Goal: Task Accomplishment & Management: Complete application form

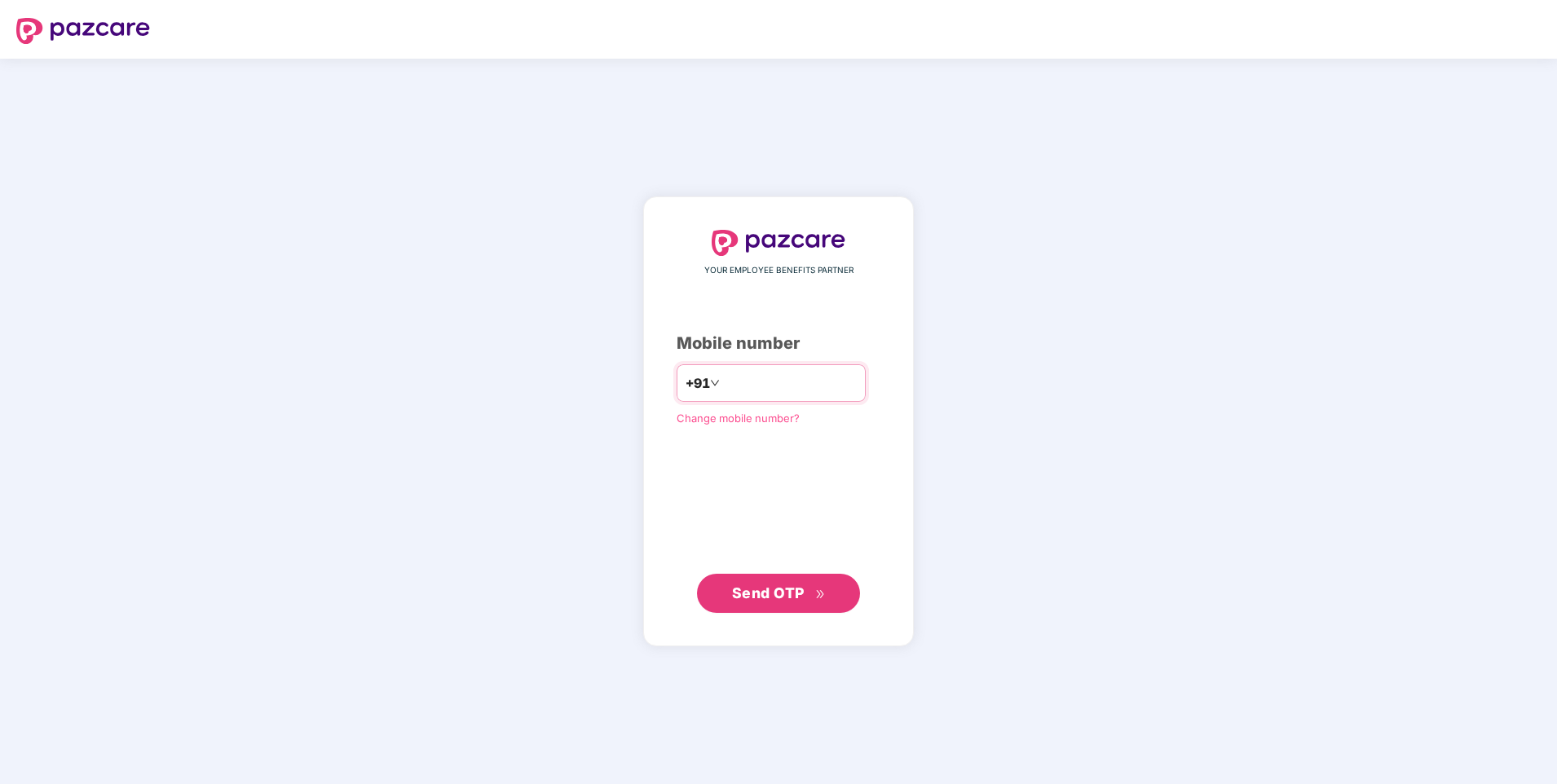
click at [739, 373] on input "number" at bounding box center [789, 383] width 134 height 26
click at [737, 382] on input "number" at bounding box center [789, 383] width 134 height 26
type input "**********"
click at [788, 589] on span "Send OTP" at bounding box center [768, 593] width 73 height 17
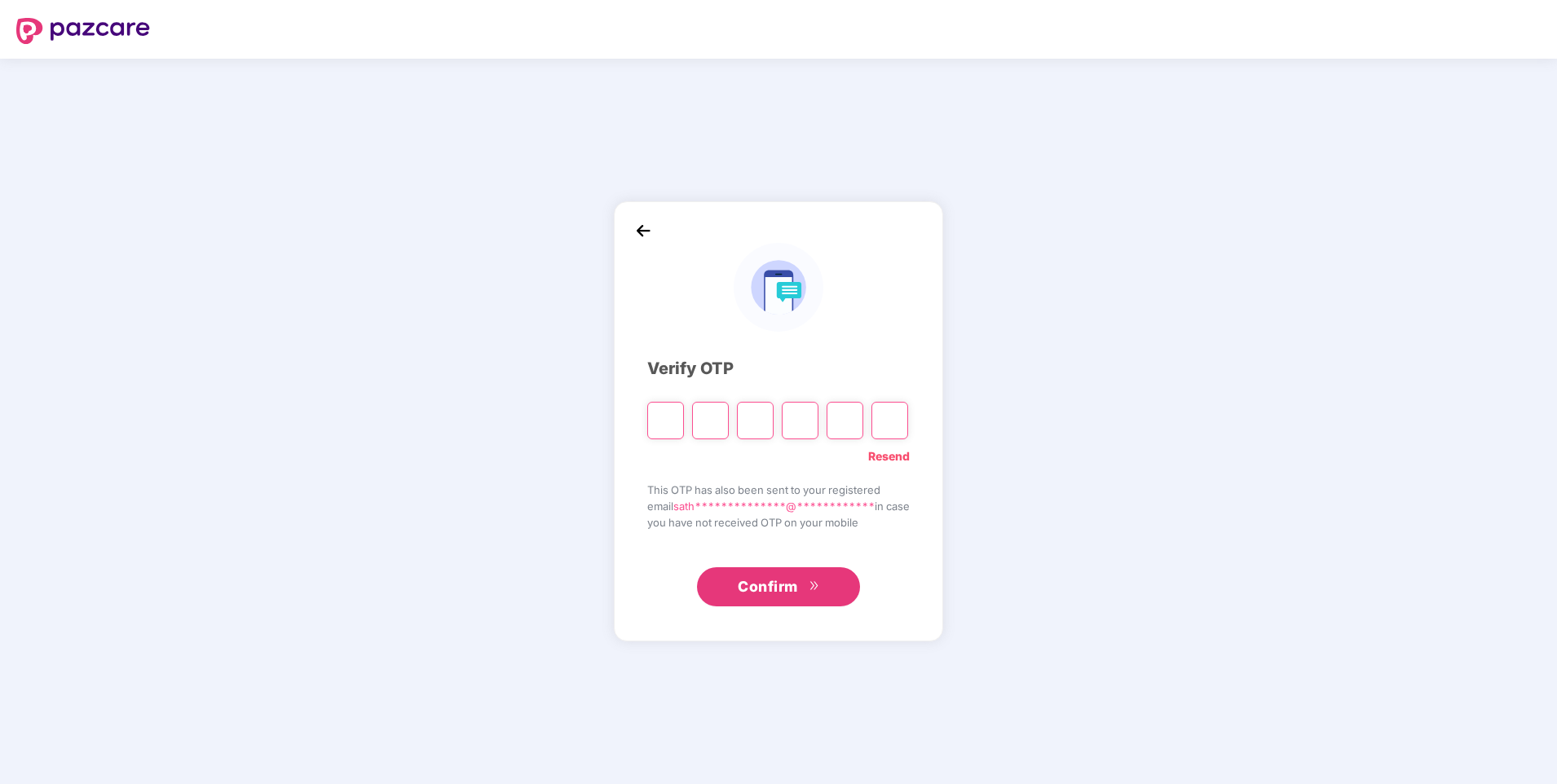
type input "*"
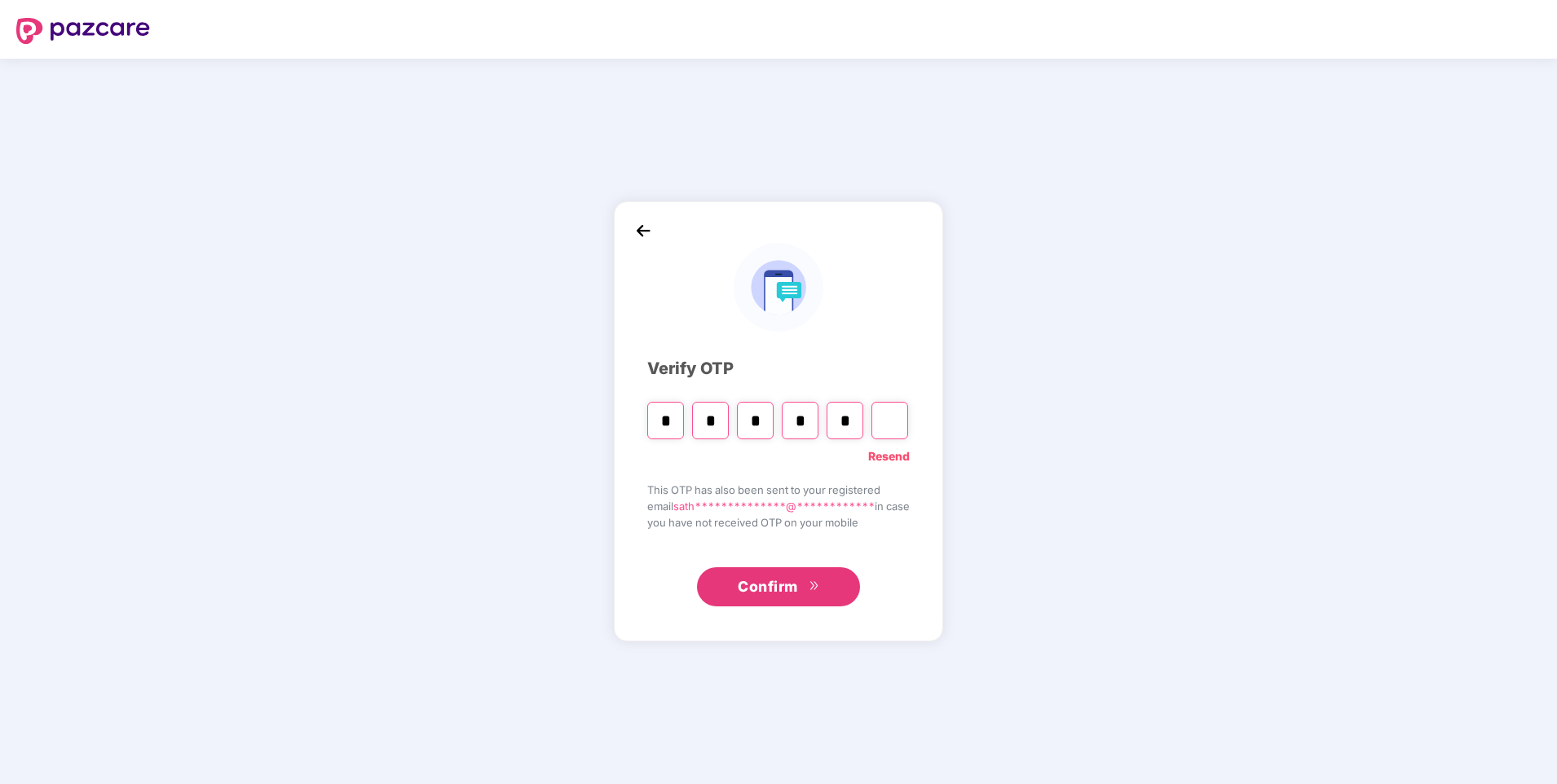
type input "*"
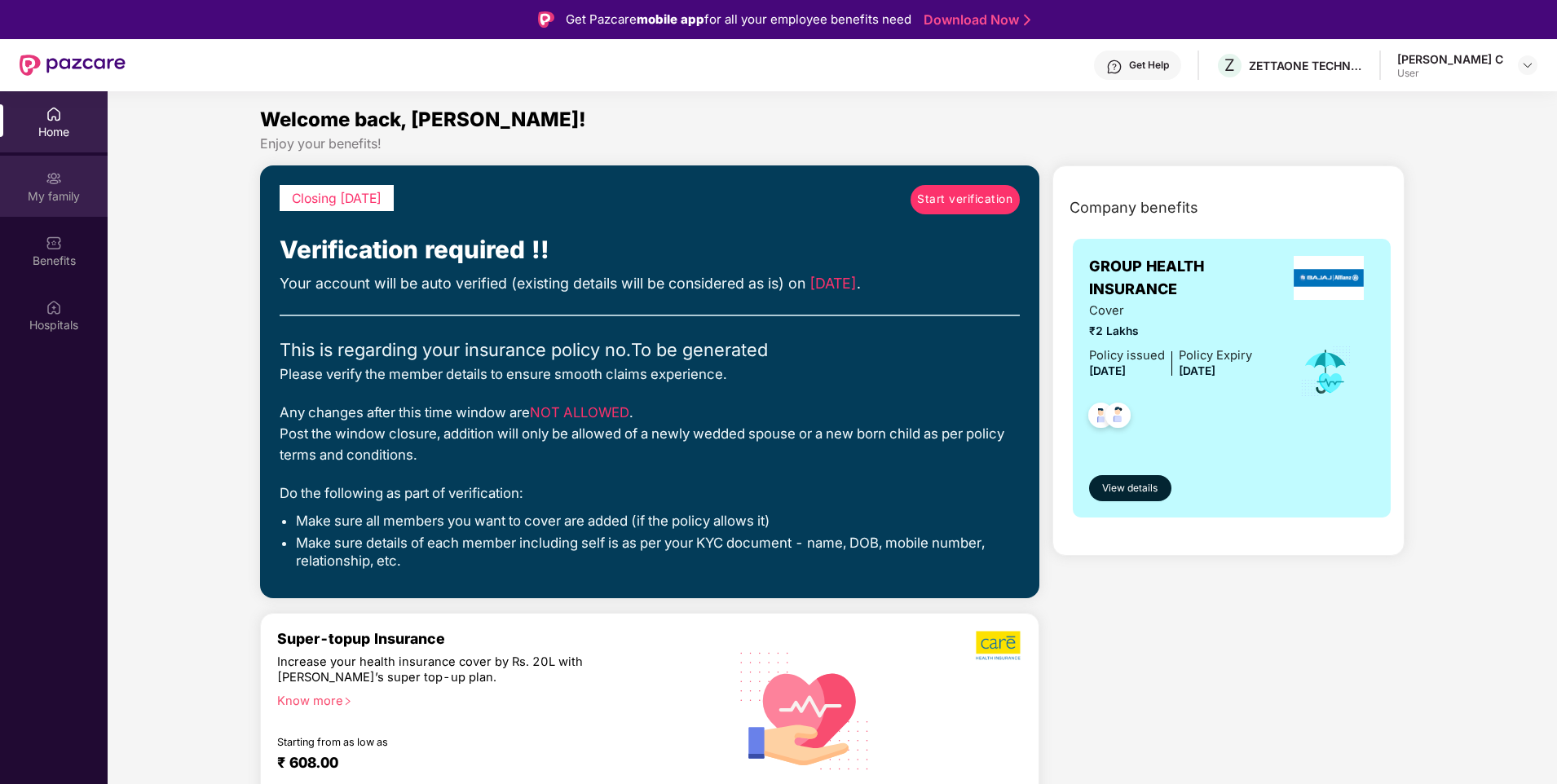
click at [45, 191] on div "My family" at bounding box center [53, 196] width 108 height 17
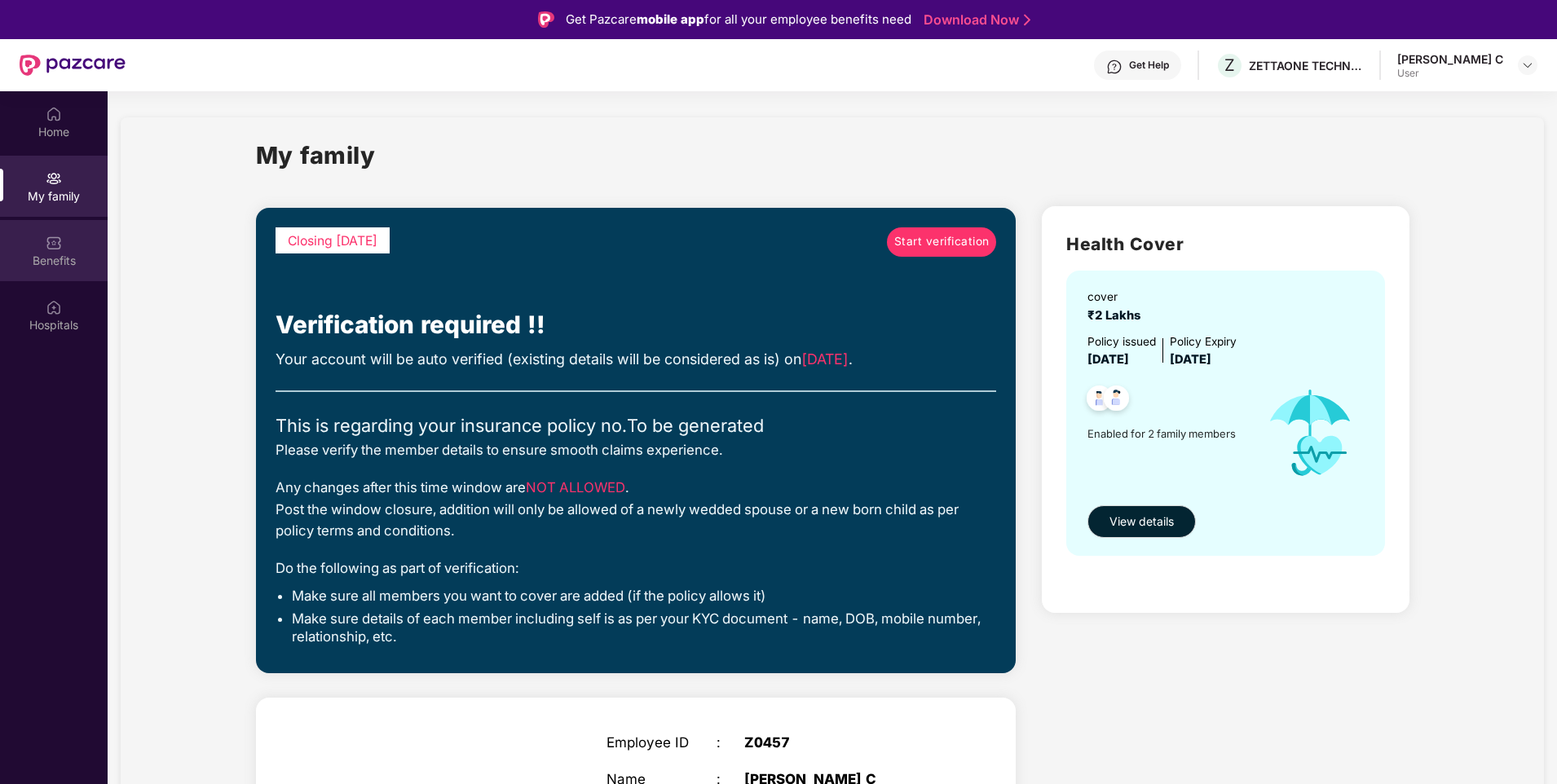
click at [66, 246] on div "Benefits" at bounding box center [53, 251] width 108 height 61
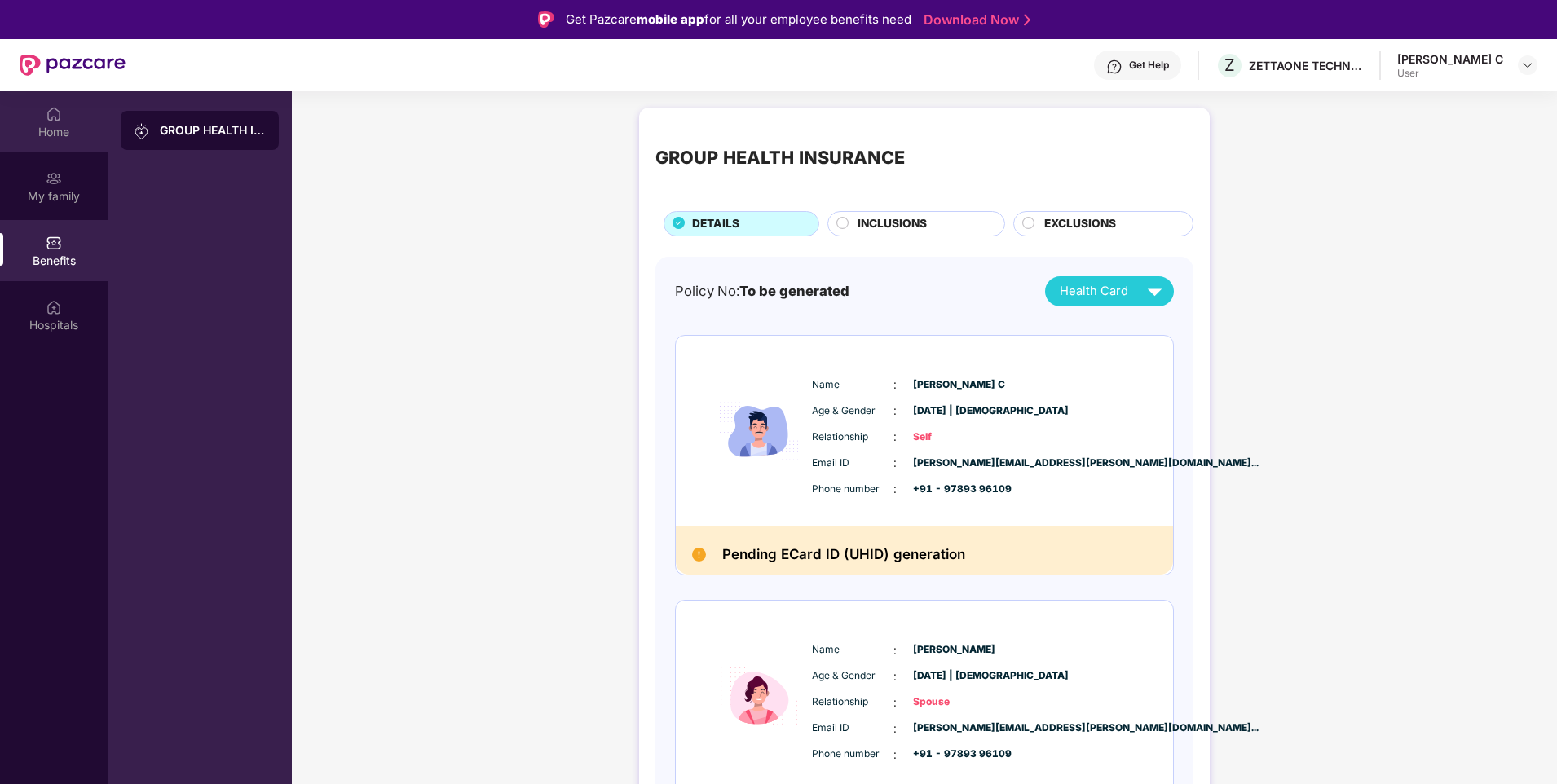
click at [52, 138] on div "Home" at bounding box center [53, 132] width 108 height 17
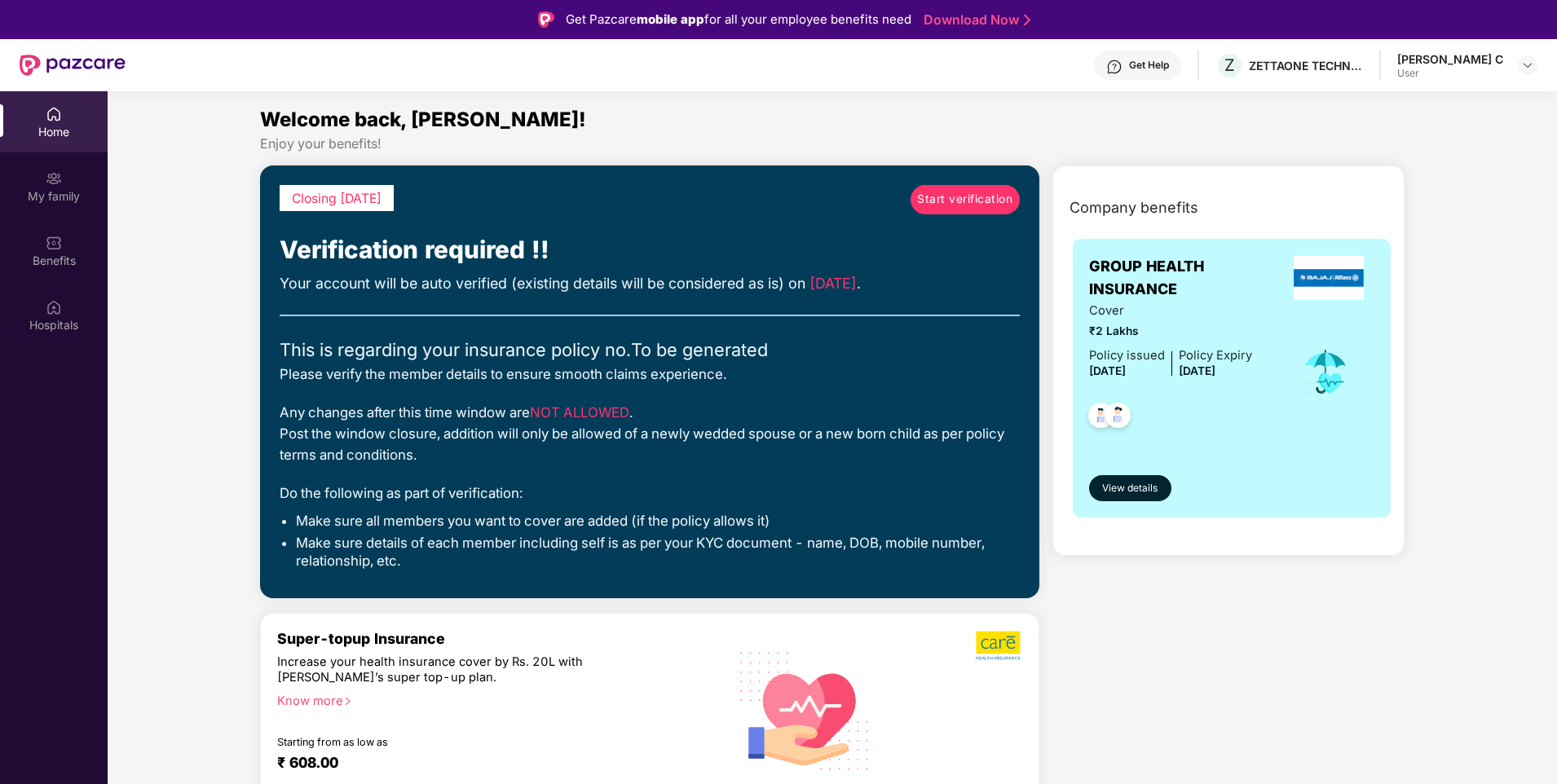
click at [955, 202] on span "Start verification" at bounding box center [964, 199] width 95 height 18
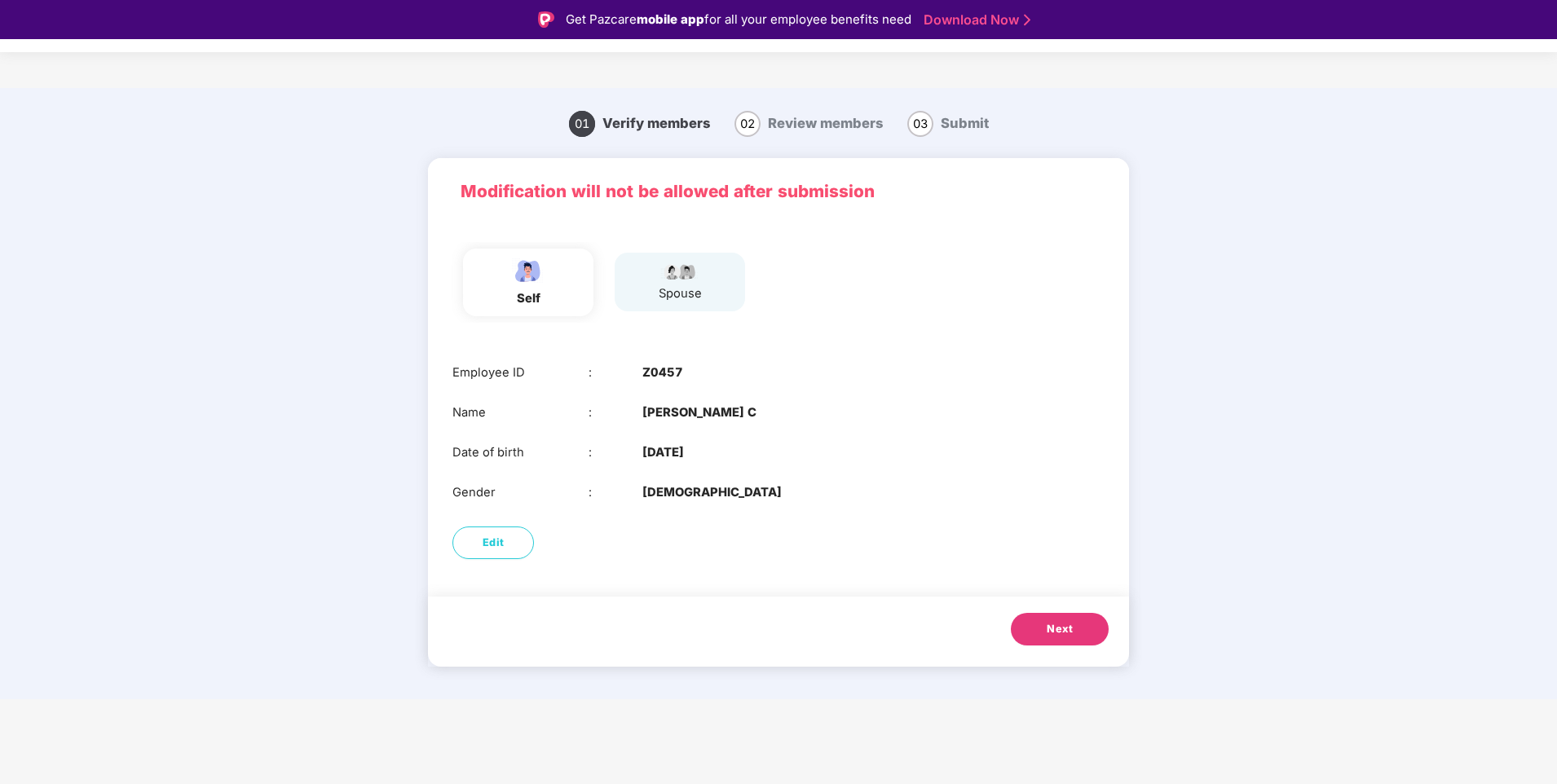
click at [1079, 624] on button "Next" at bounding box center [1060, 628] width 98 height 32
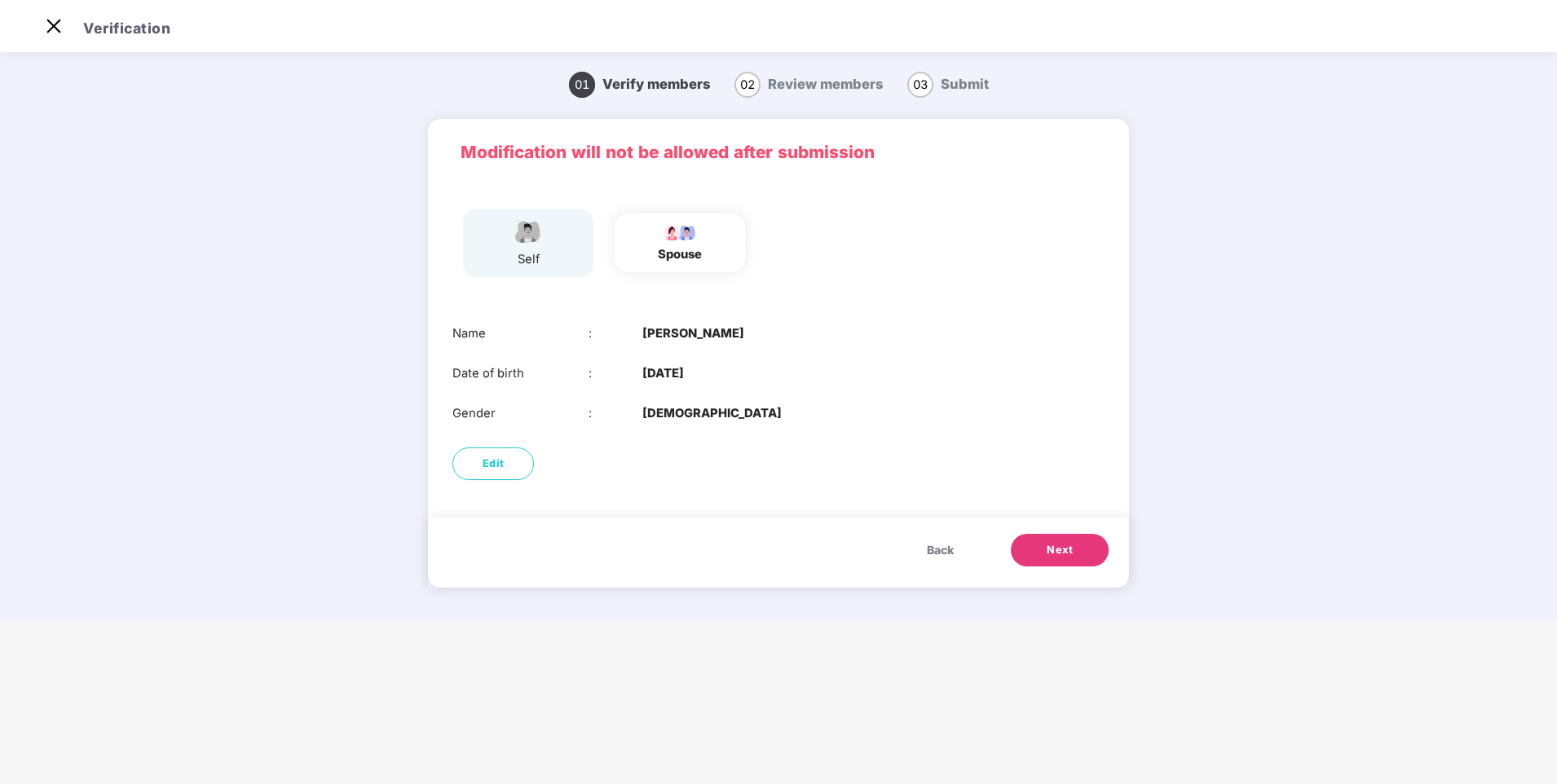
click at [934, 552] on span "Back" at bounding box center [940, 550] width 27 height 18
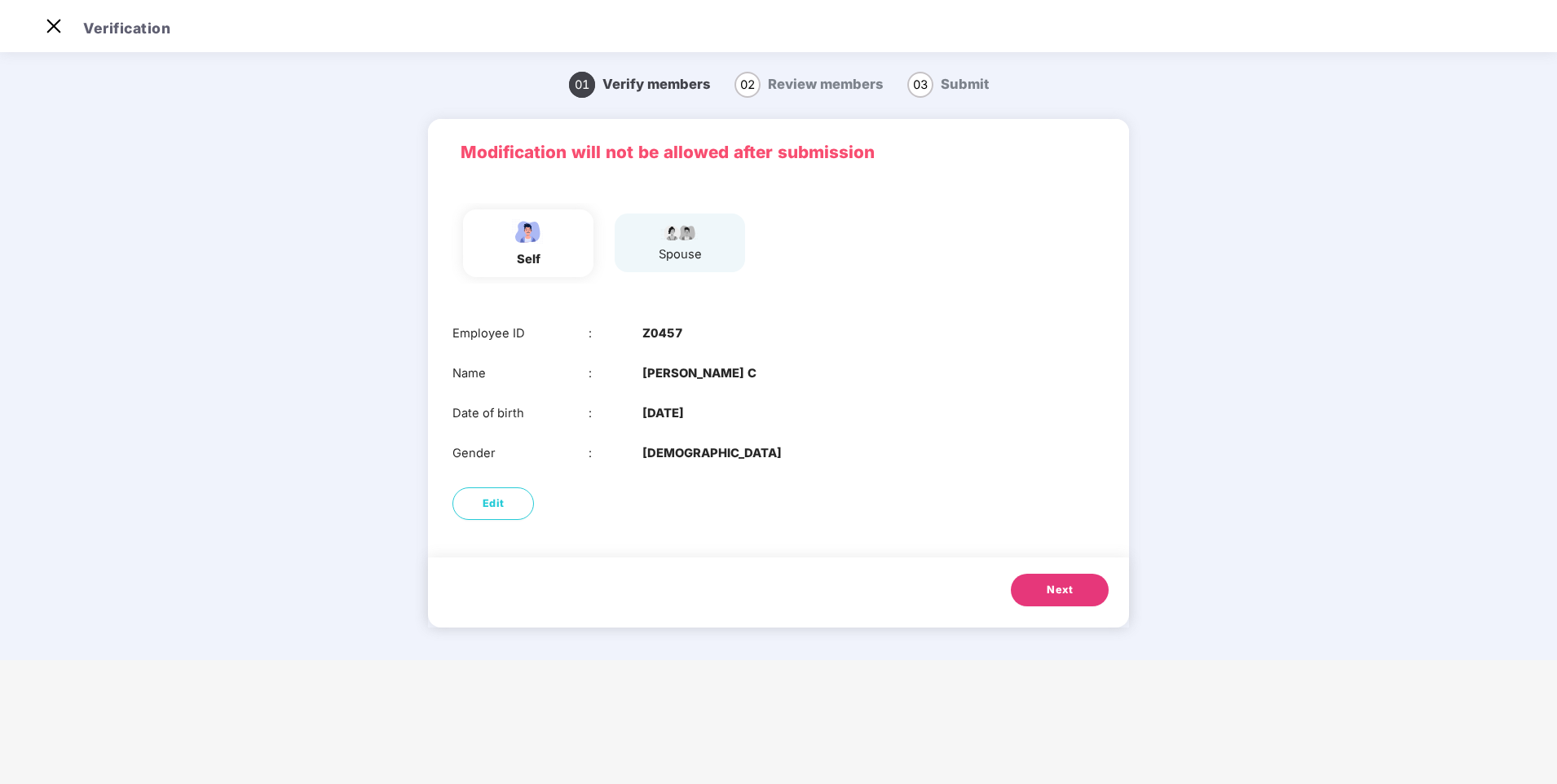
click at [1053, 588] on span "Next" at bounding box center [1060, 590] width 26 height 17
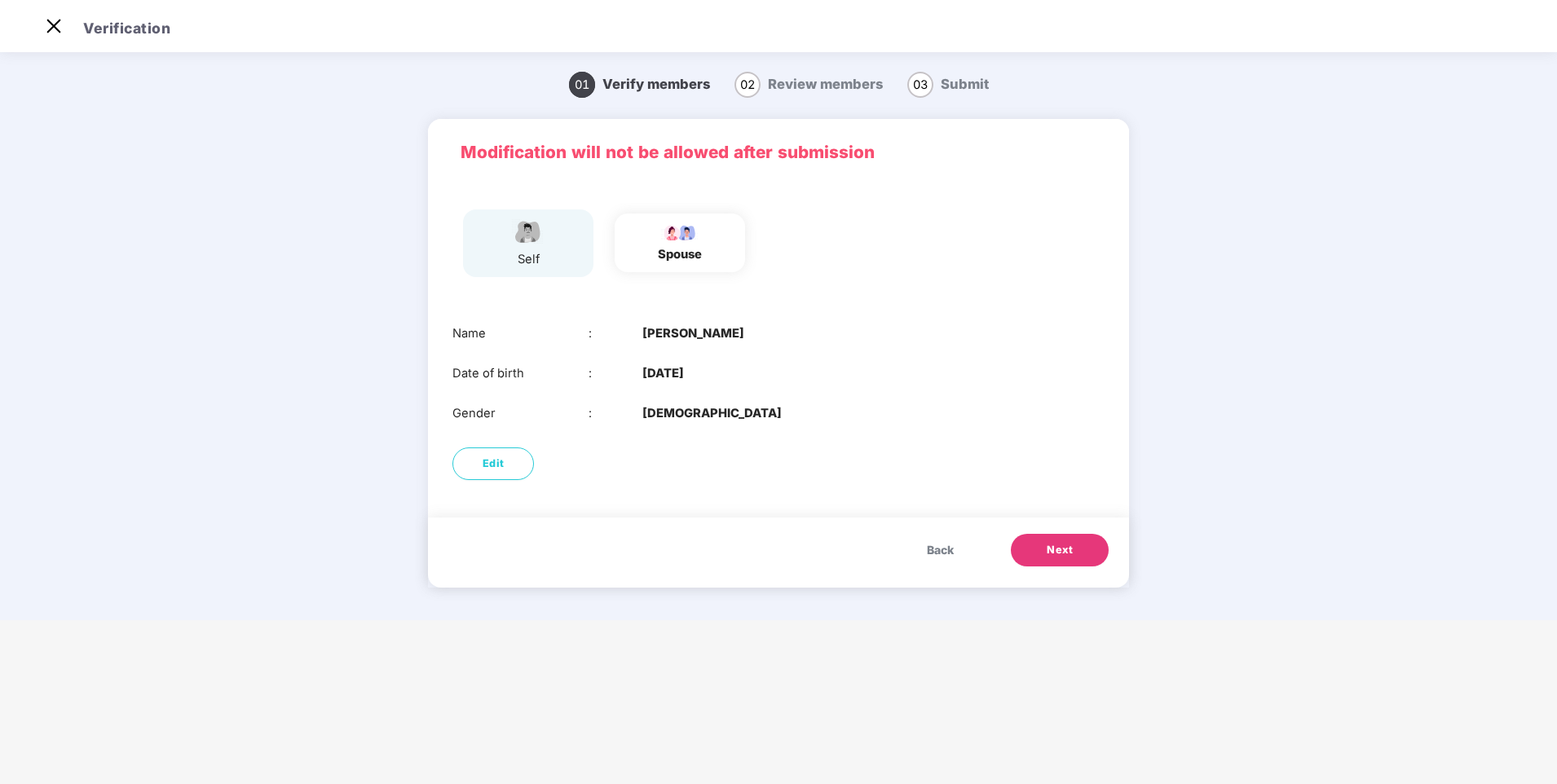
click at [942, 551] on span "Back" at bounding box center [940, 550] width 27 height 18
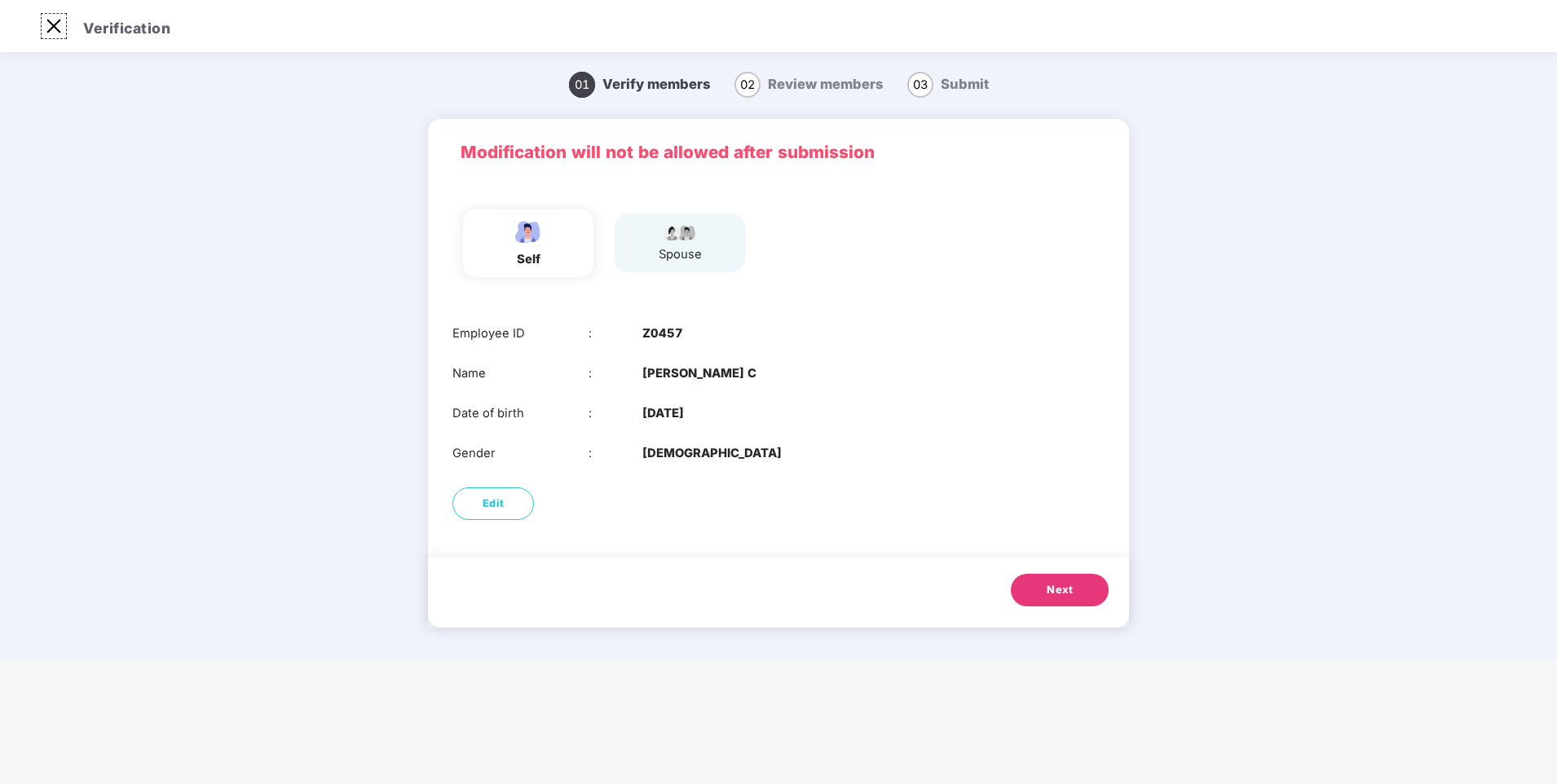
click at [50, 30] on img at bounding box center [54, 26] width 26 height 26
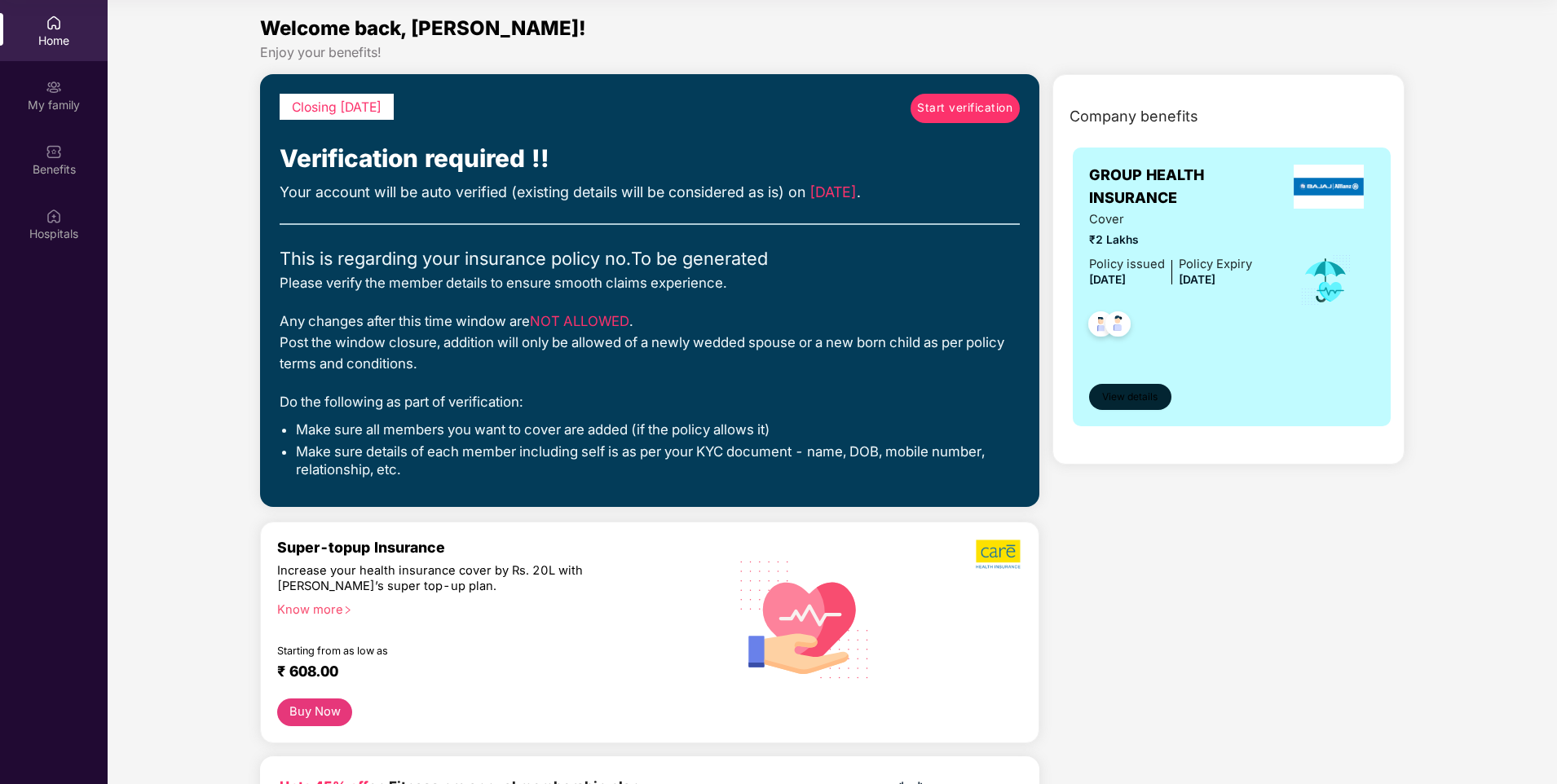
click at [1157, 386] on button "View details" at bounding box center [1130, 397] width 82 height 26
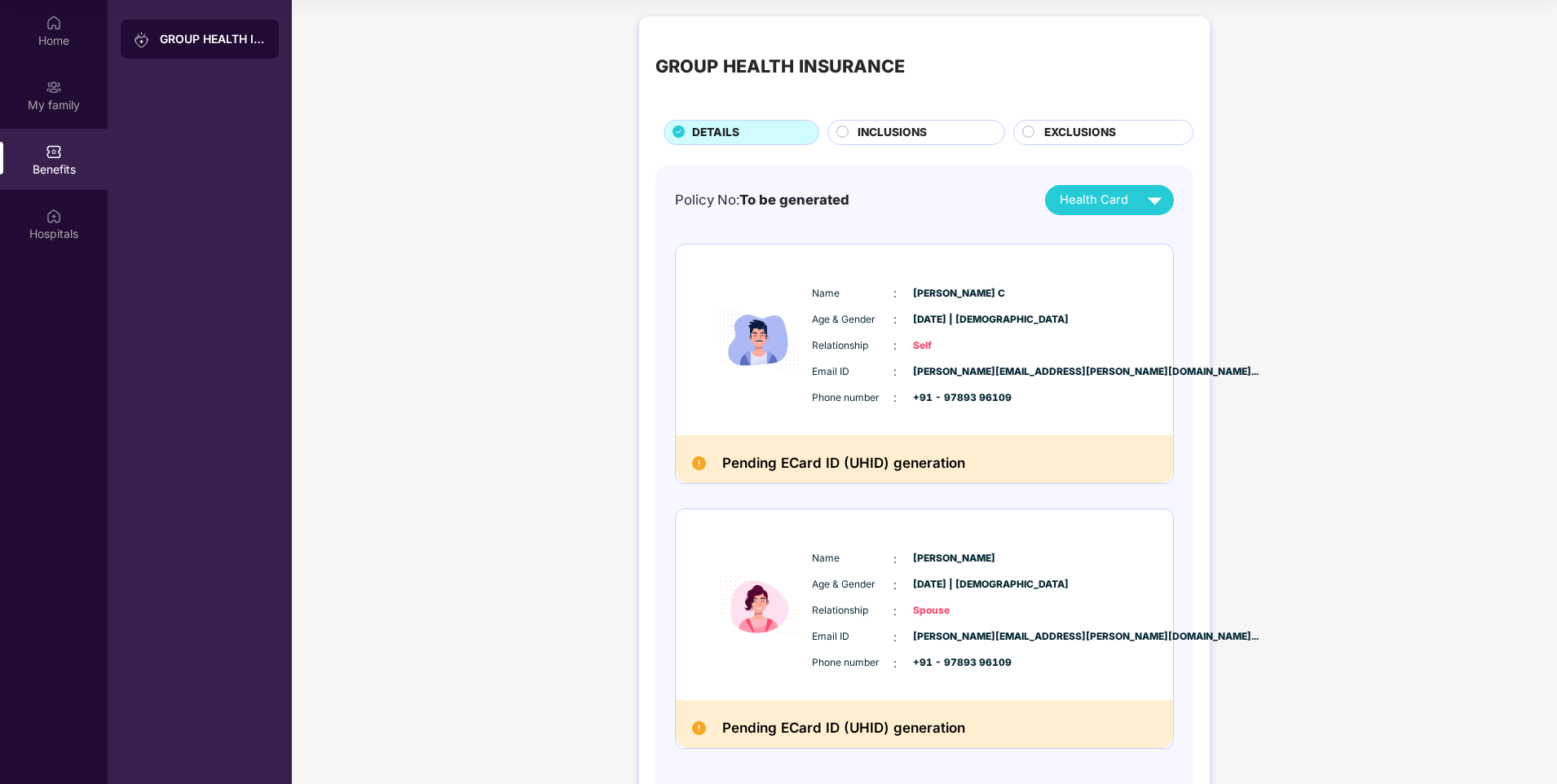
click at [943, 132] on div "INCLUSIONS" at bounding box center [922, 134] width 147 height 20
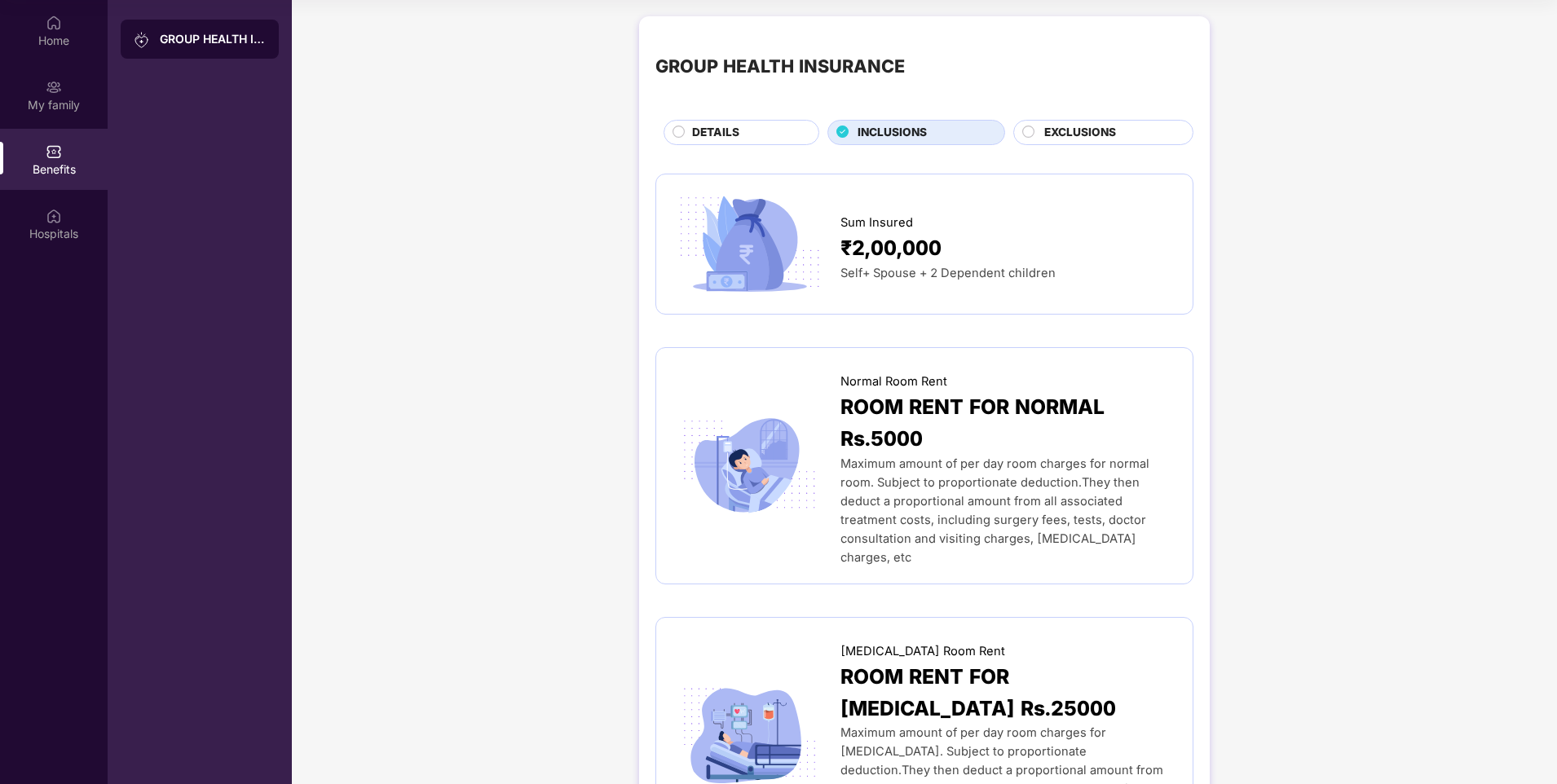
click at [1093, 120] on div "EXCLUSIONS" at bounding box center [1103, 132] width 180 height 25
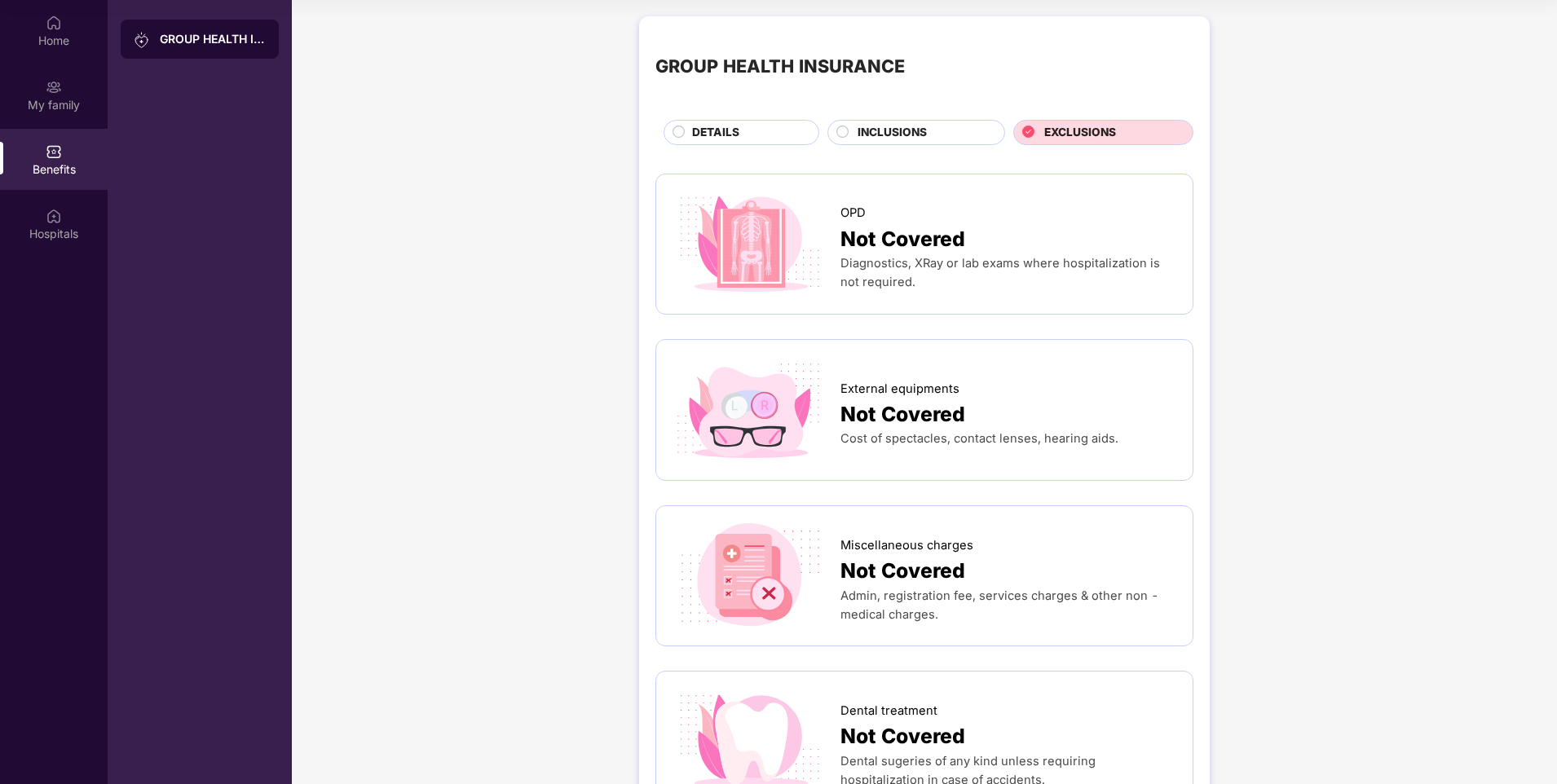
click at [767, 128] on div "DETAILS" at bounding box center [747, 134] width 127 height 20
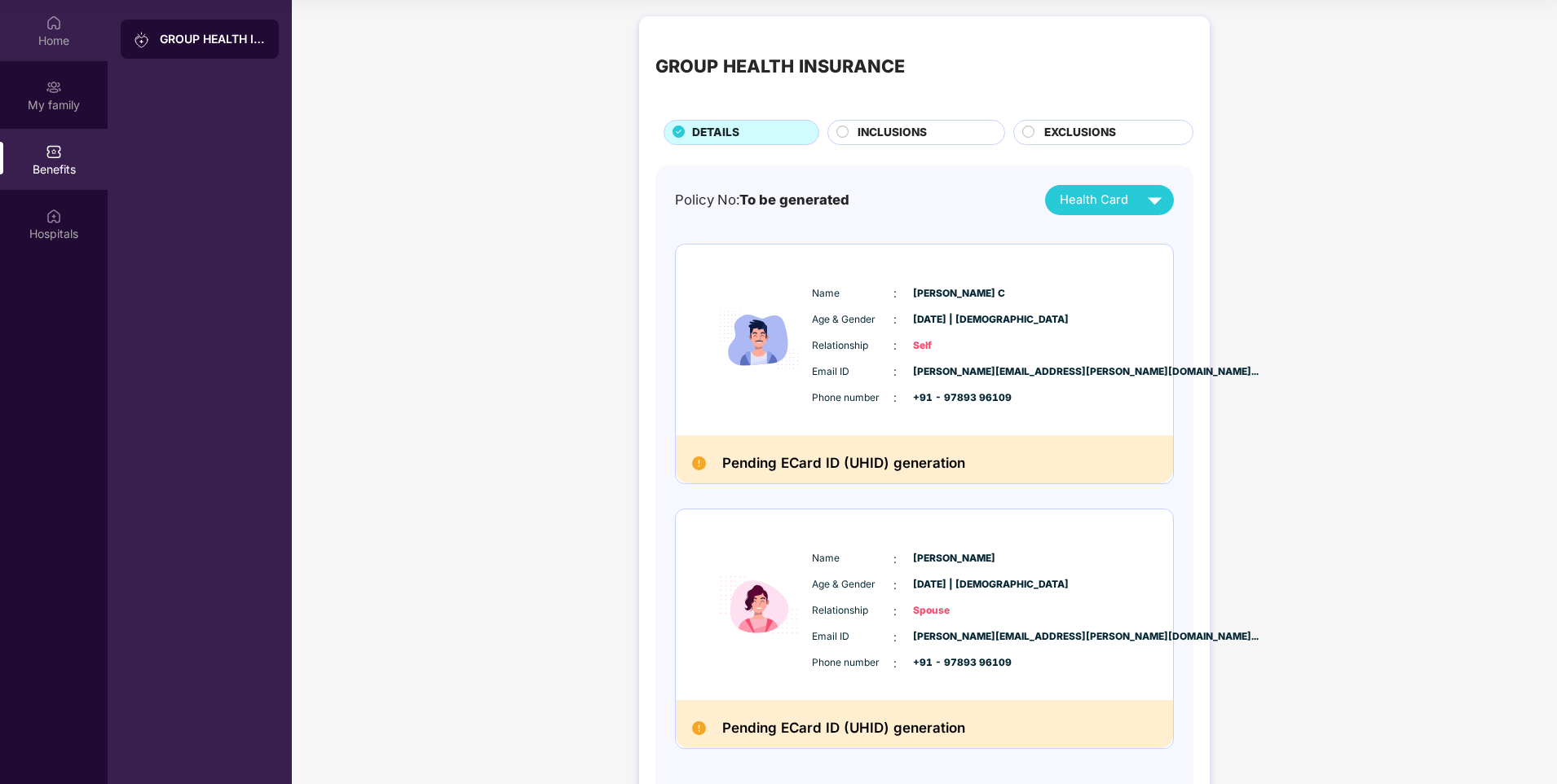
click at [47, 17] on img at bounding box center [53, 23] width 17 height 17
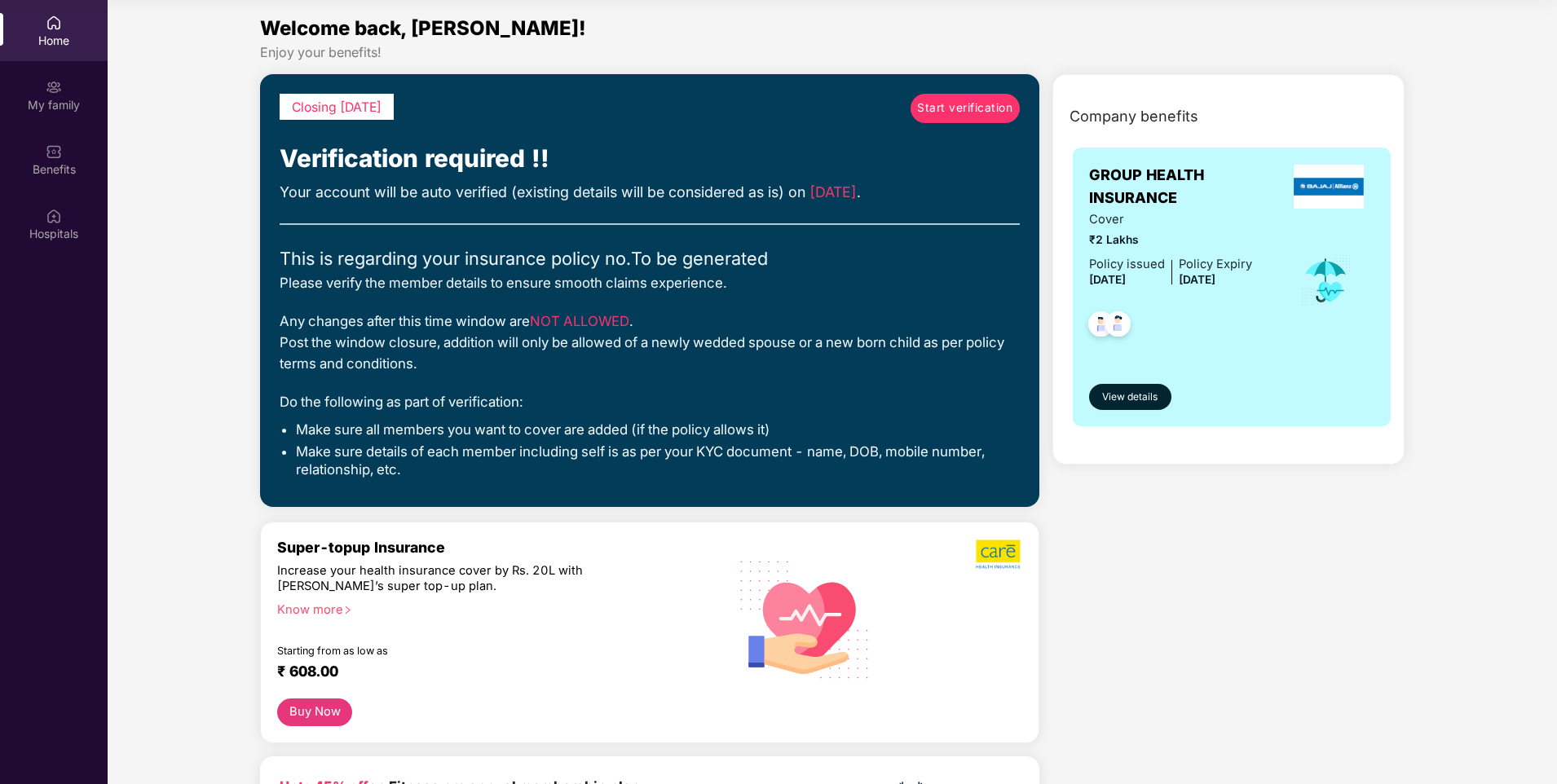
drag, startPoint x: 1504, startPoint y: 0, endPoint x: 1056, endPoint y: 66, distance: 452.8
click at [1105, 57] on div "Enjoy your benefits!" at bounding box center [831, 52] width 1144 height 17
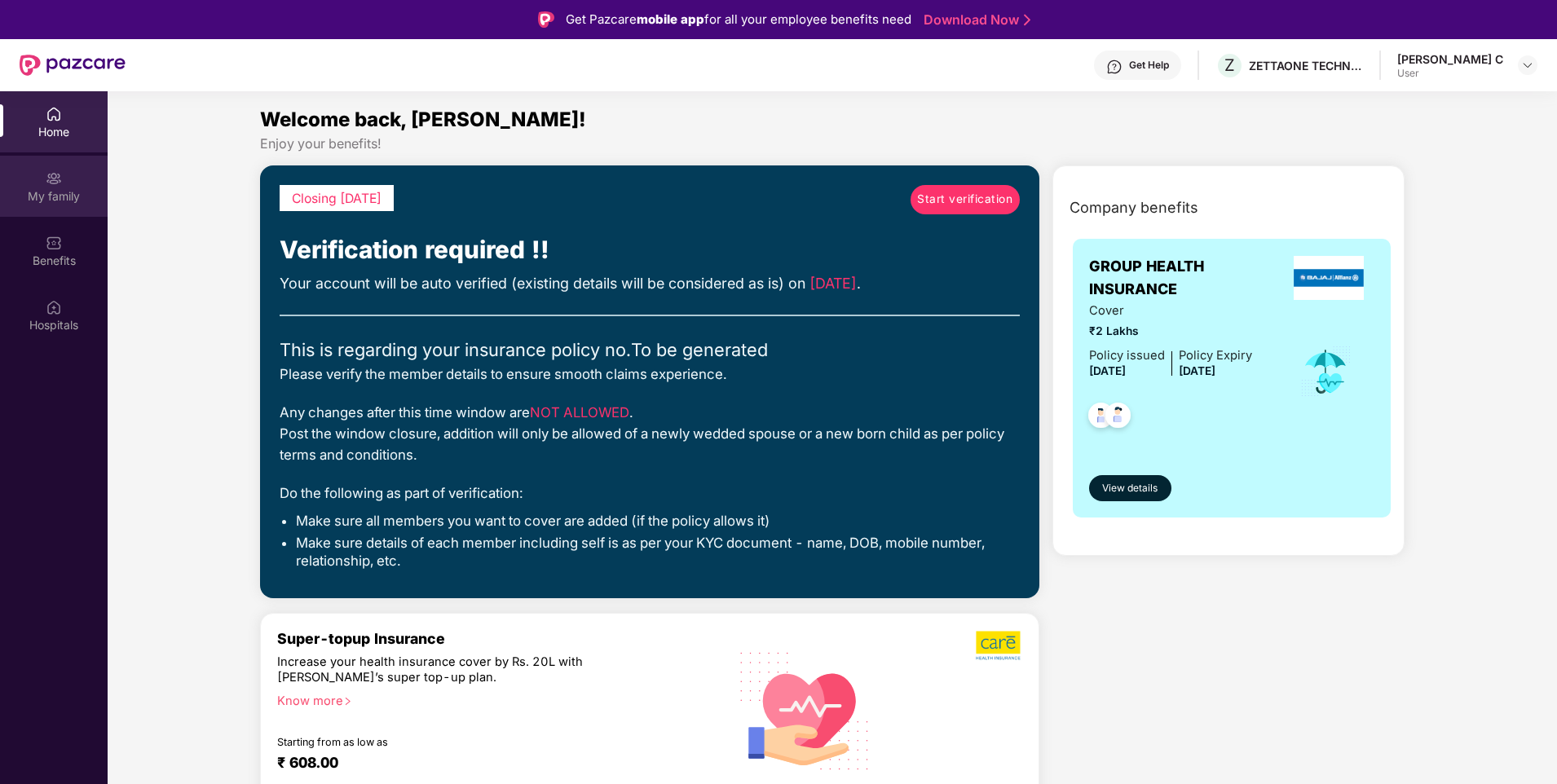
click at [56, 184] on img at bounding box center [53, 178] width 17 height 17
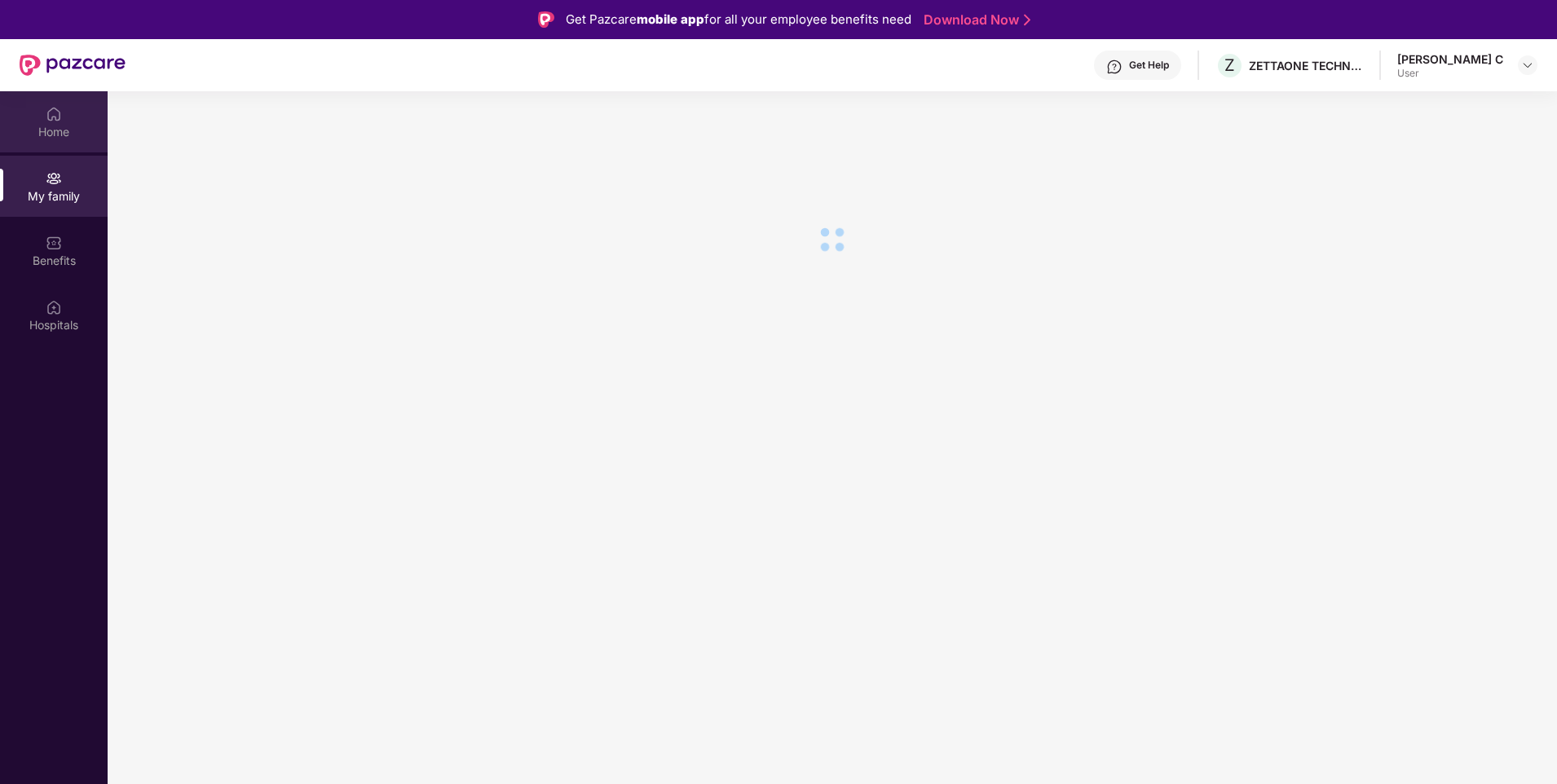
click at [67, 121] on div "Home" at bounding box center [53, 121] width 108 height 61
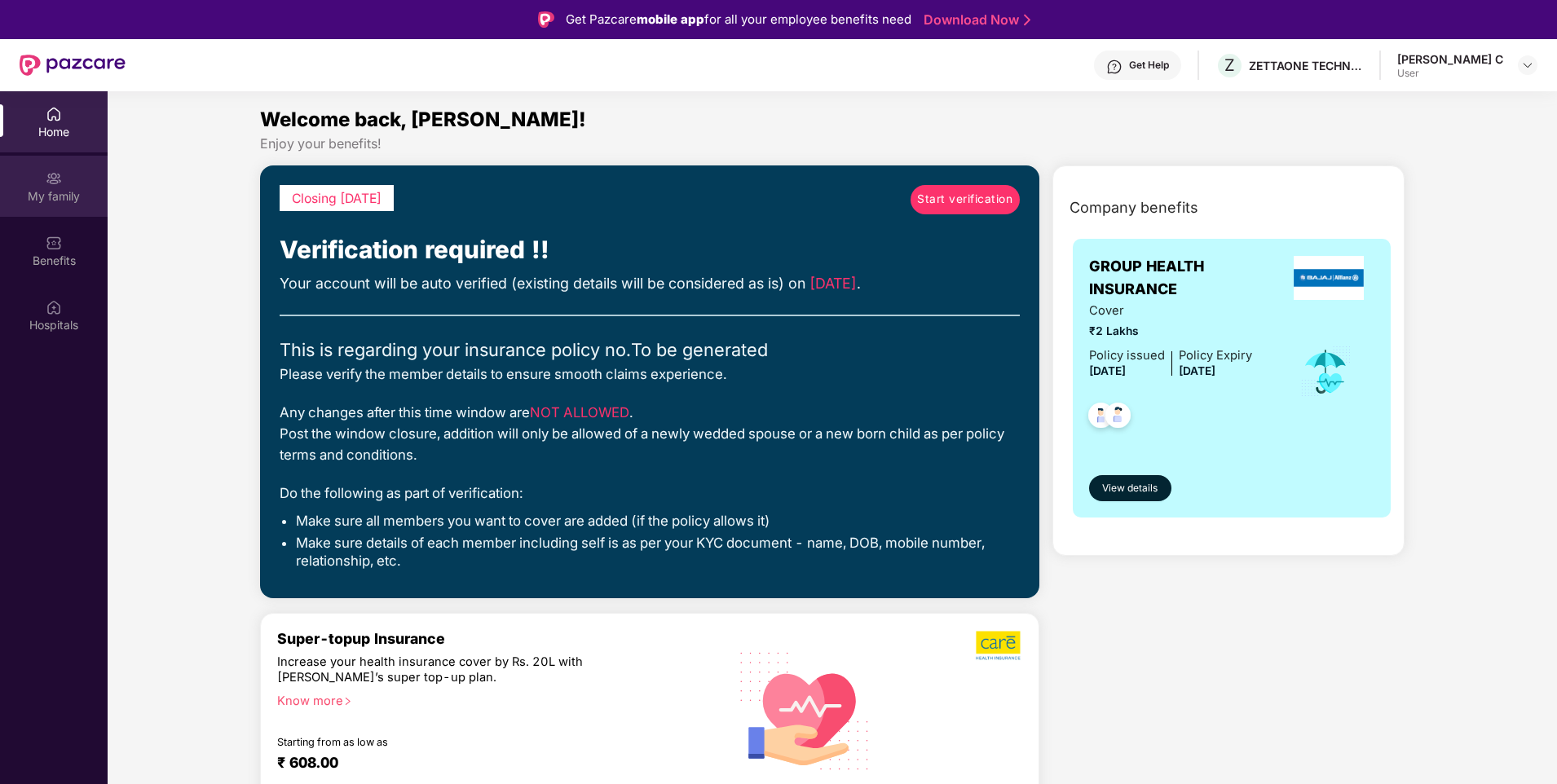
click at [49, 197] on div "My family" at bounding box center [53, 196] width 108 height 17
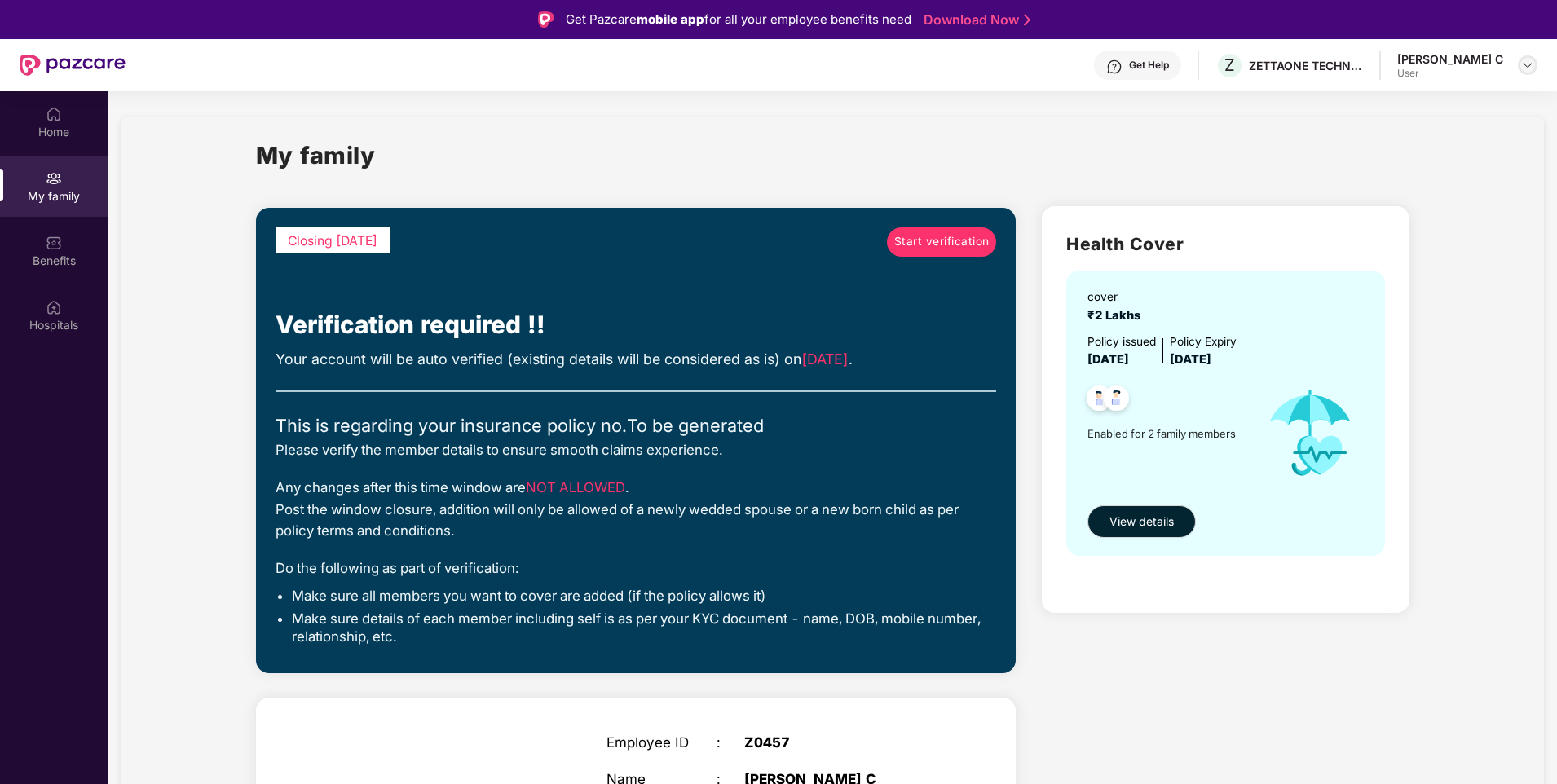
click at [1523, 72] on div at bounding box center [1527, 65] width 19 height 19
click at [1526, 66] on img at bounding box center [1527, 65] width 13 height 13
click at [1362, 68] on div "ZETTAONE TECHNOLOGIES INDIA PRIVATE LIMITED" at bounding box center [1305, 66] width 115 height 16
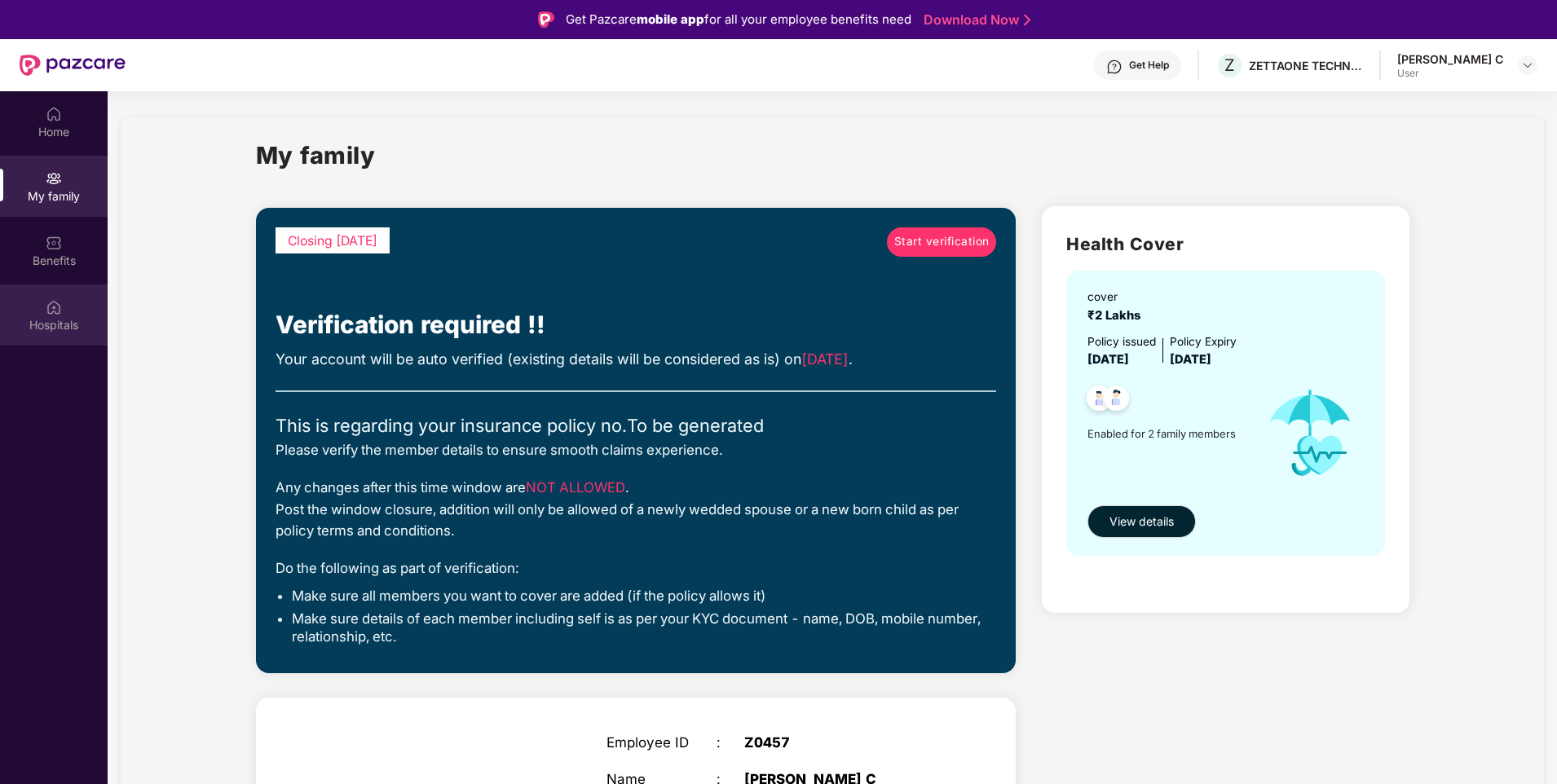
click at [49, 313] on img at bounding box center [53, 307] width 17 height 17
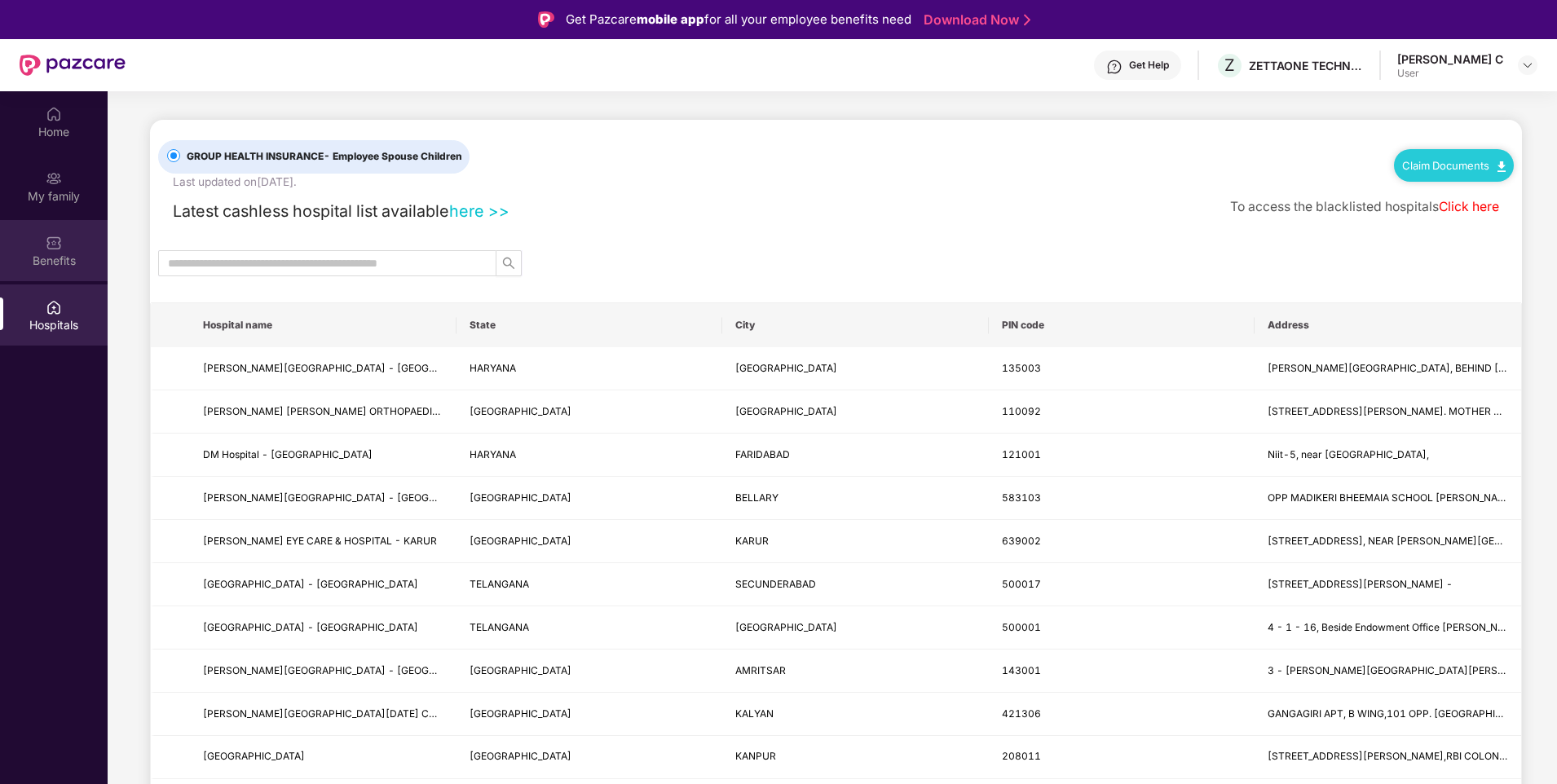
click at [51, 266] on div "Benefits" at bounding box center [53, 260] width 108 height 17
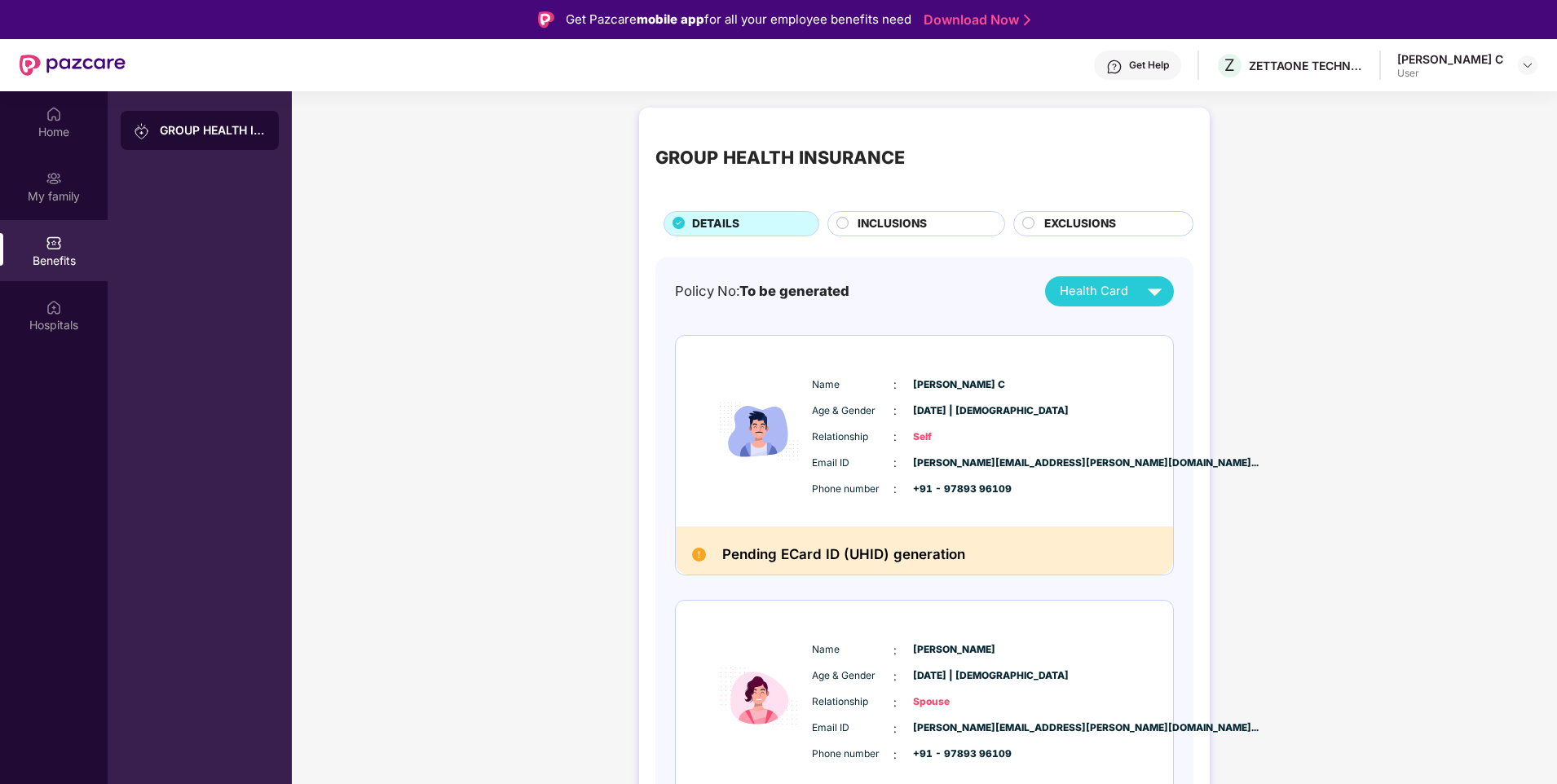
click at [195, 128] on div "GROUP HEALTH INSURANCE" at bounding box center [212, 130] width 106 height 17
click at [1142, 288] on img at bounding box center [1154, 291] width 29 height 29
click at [1427, 315] on div "GROUP HEALTH INSURANCE DETAILS INCLUSIONS EXCLUSIONS Policy No: To be generated…" at bounding box center [924, 520] width 1265 height 842
click at [919, 209] on div "GROUP HEALTH INSURANCE DETAILS INCLUSIONS EXCLUSIONS" at bounding box center [924, 180] width 538 height 113
click at [918, 216] on span "INCLUSIONS" at bounding box center [892, 224] width 69 height 18
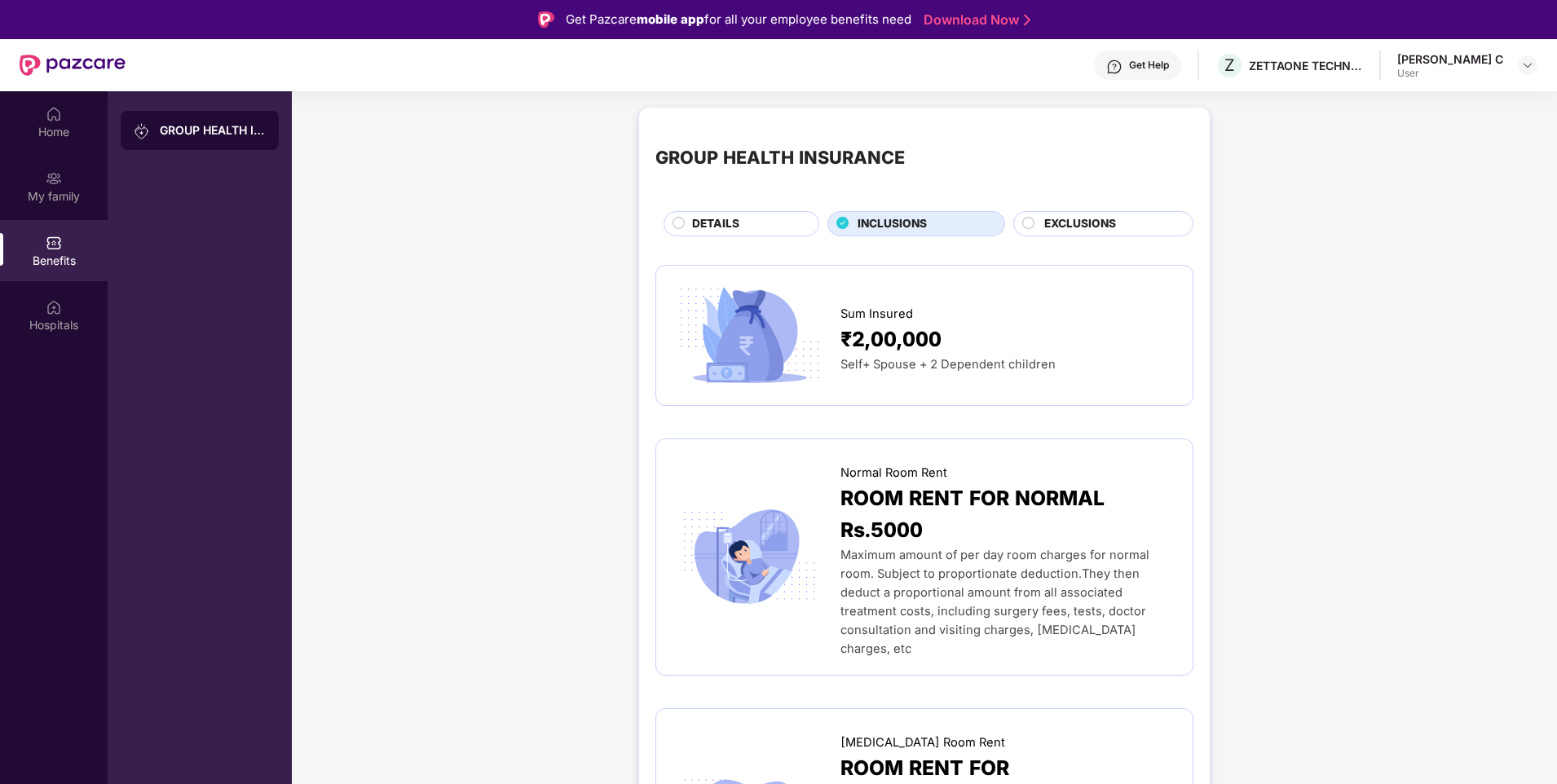
click at [1118, 221] on div "EXCLUSIONS" at bounding box center [1110, 225] width 149 height 20
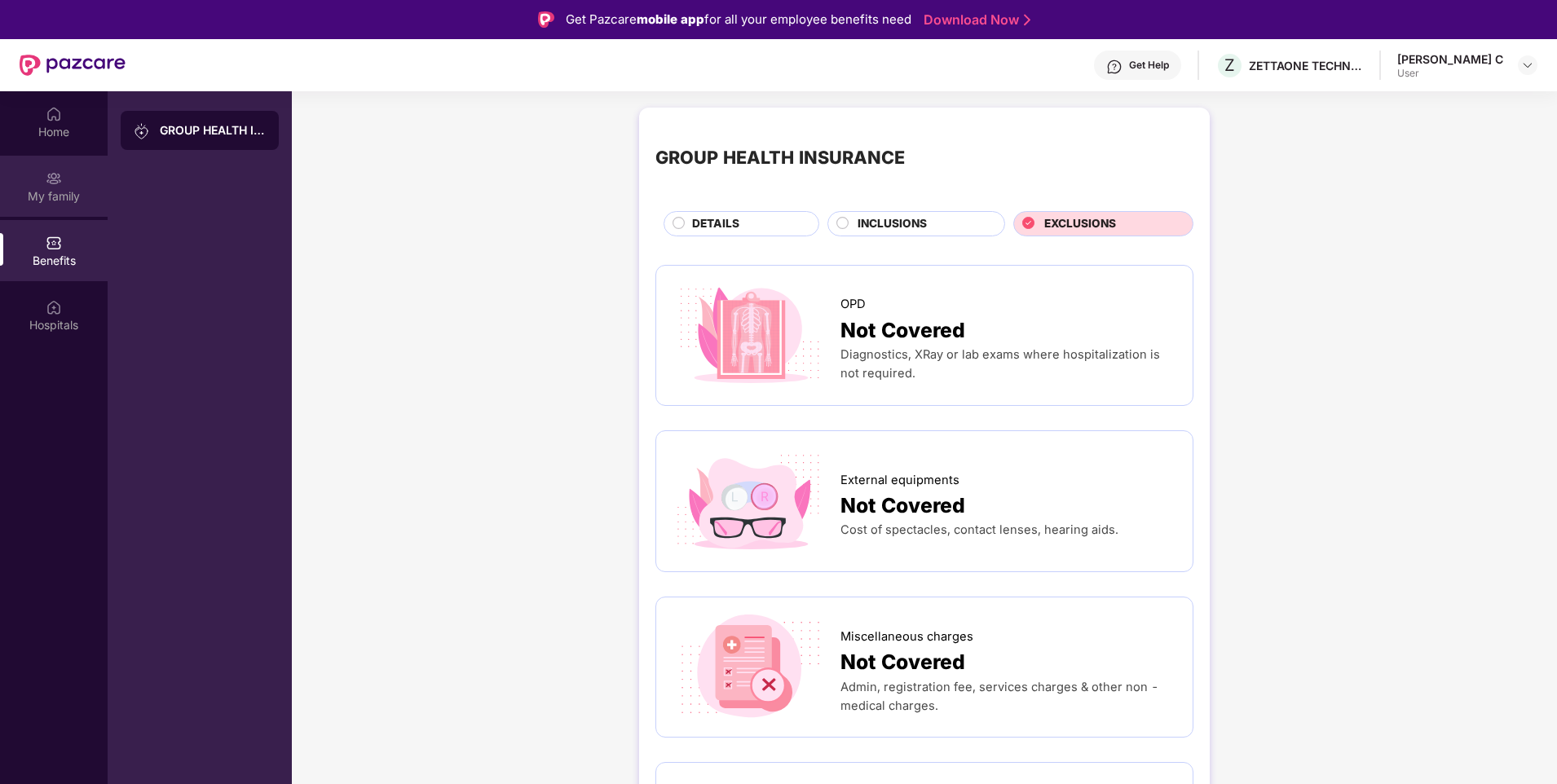
click at [61, 186] on div "My family" at bounding box center [53, 186] width 108 height 61
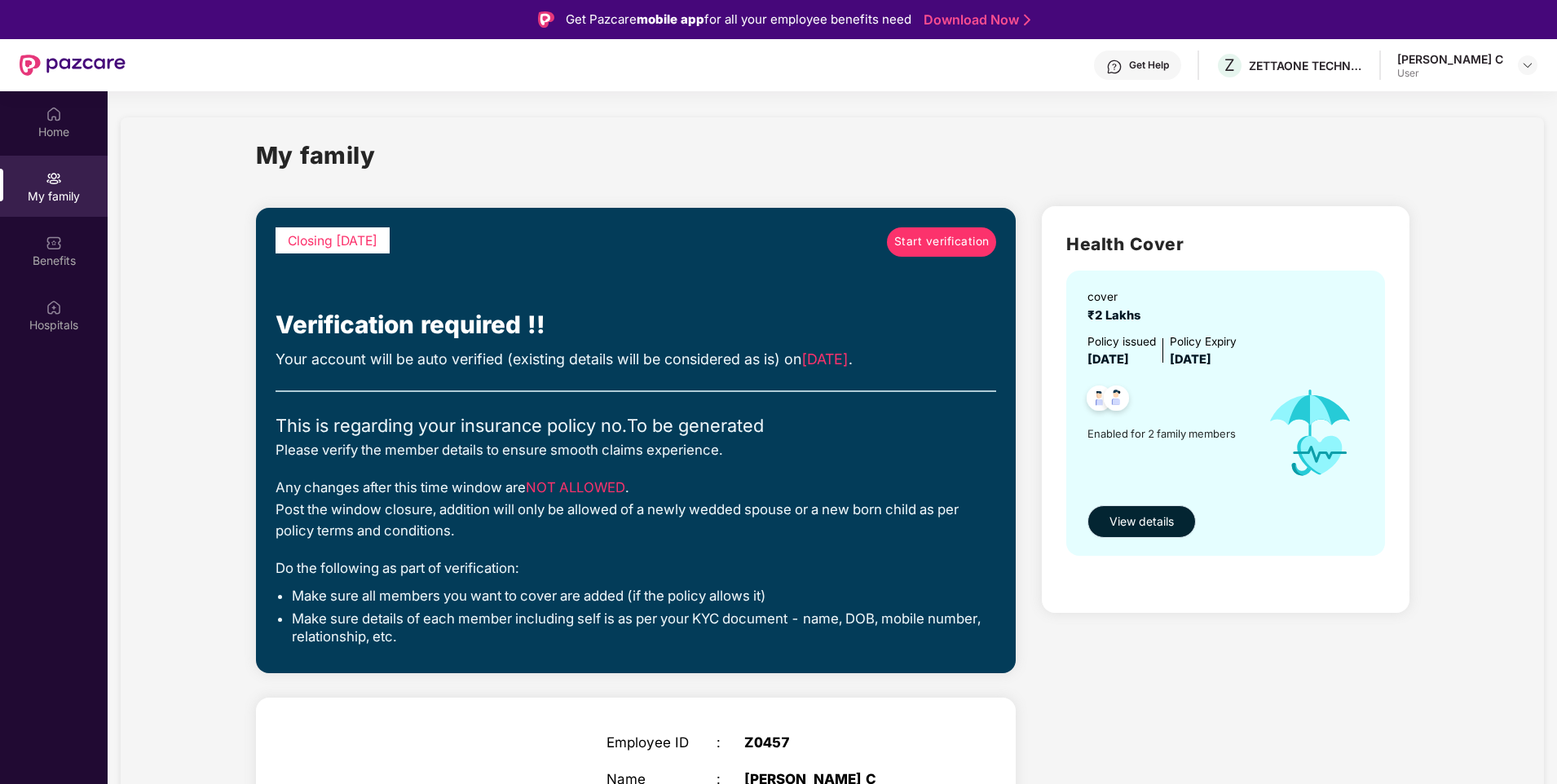
click at [1167, 514] on span "View details" at bounding box center [1142, 521] width 65 height 18
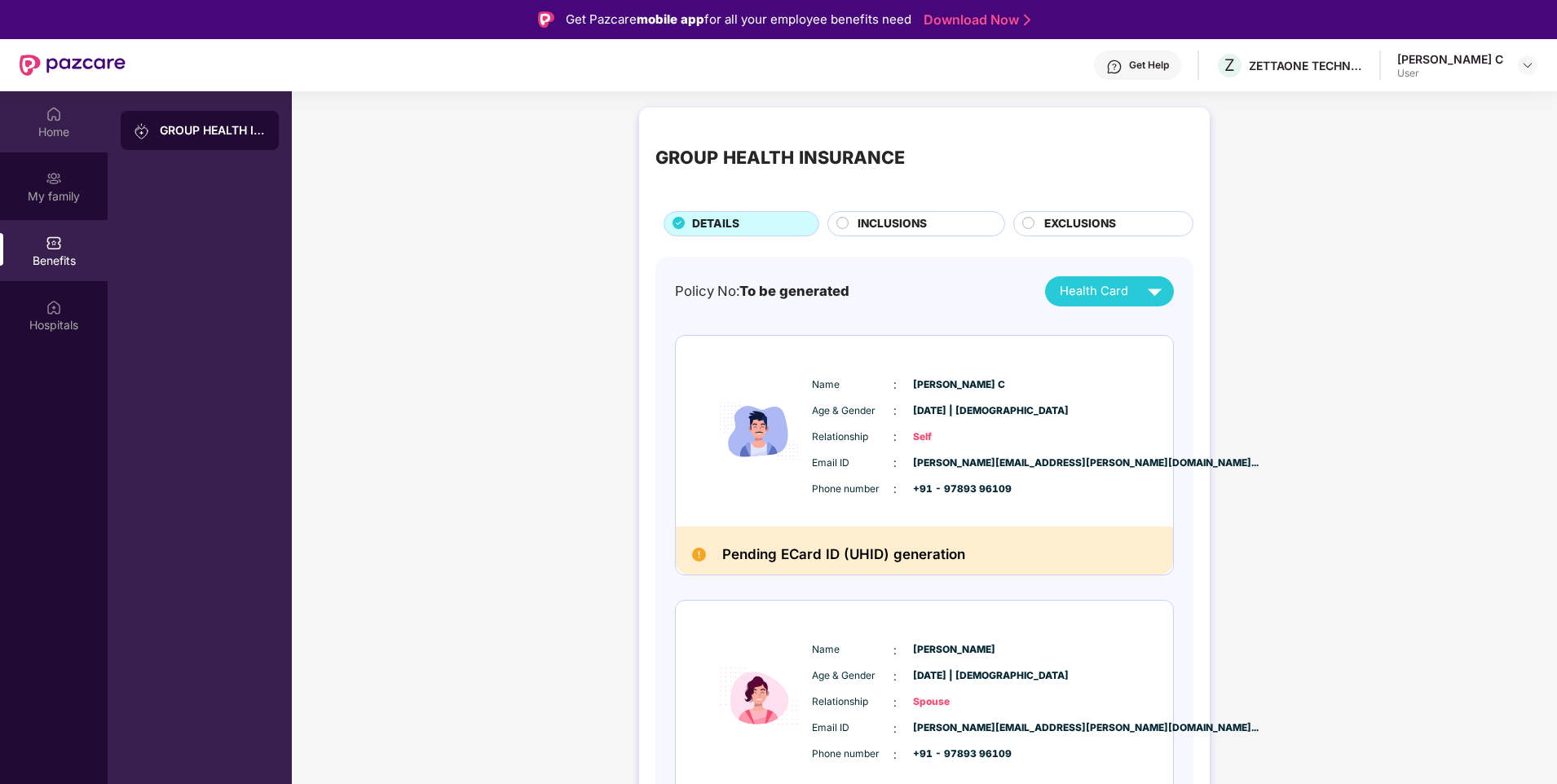
click at [45, 117] on img at bounding box center [53, 114] width 17 height 17
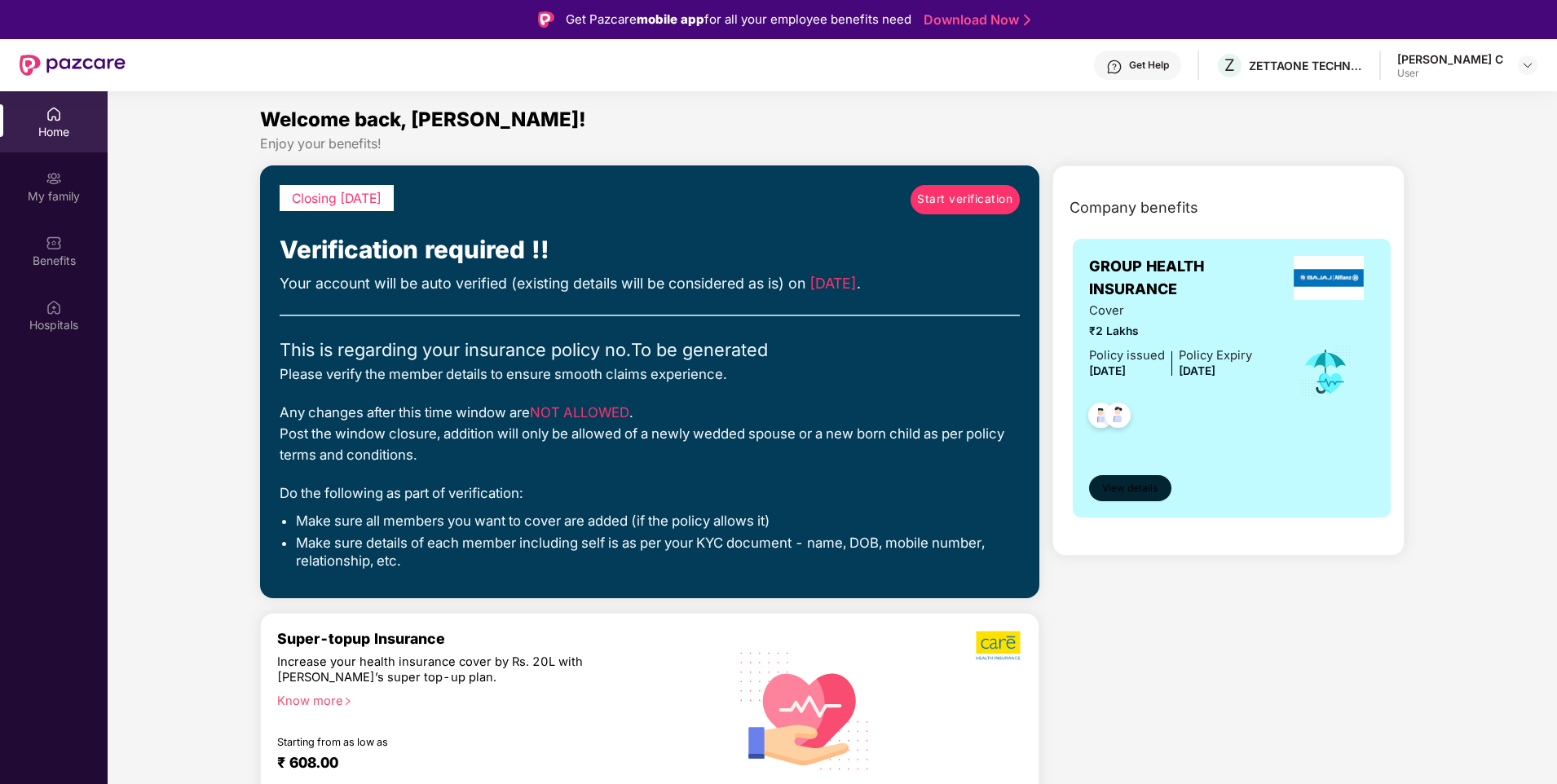
click at [1139, 489] on span "View details" at bounding box center [1129, 489] width 55 height 16
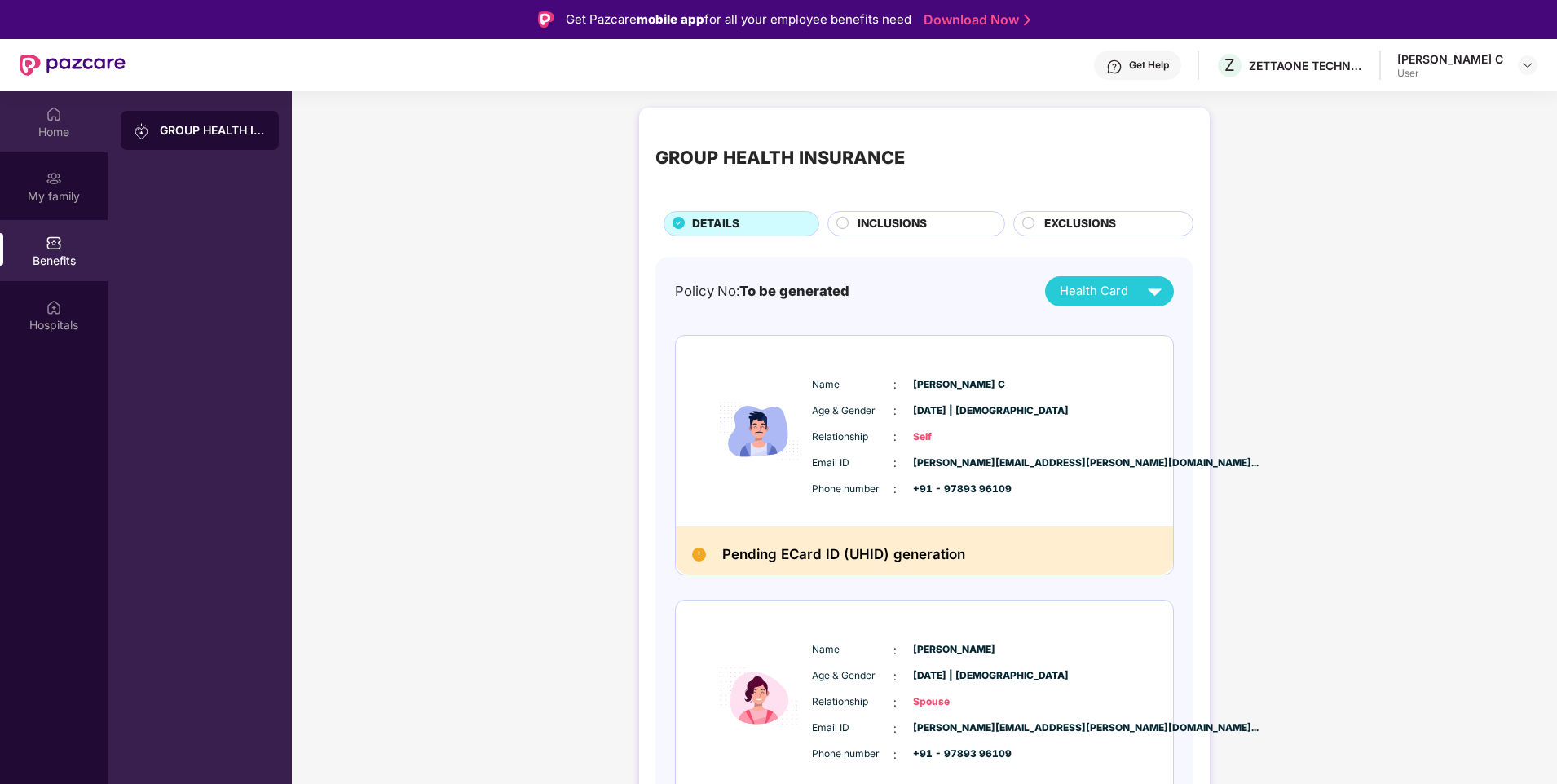
click at [45, 127] on div "Home" at bounding box center [53, 132] width 108 height 17
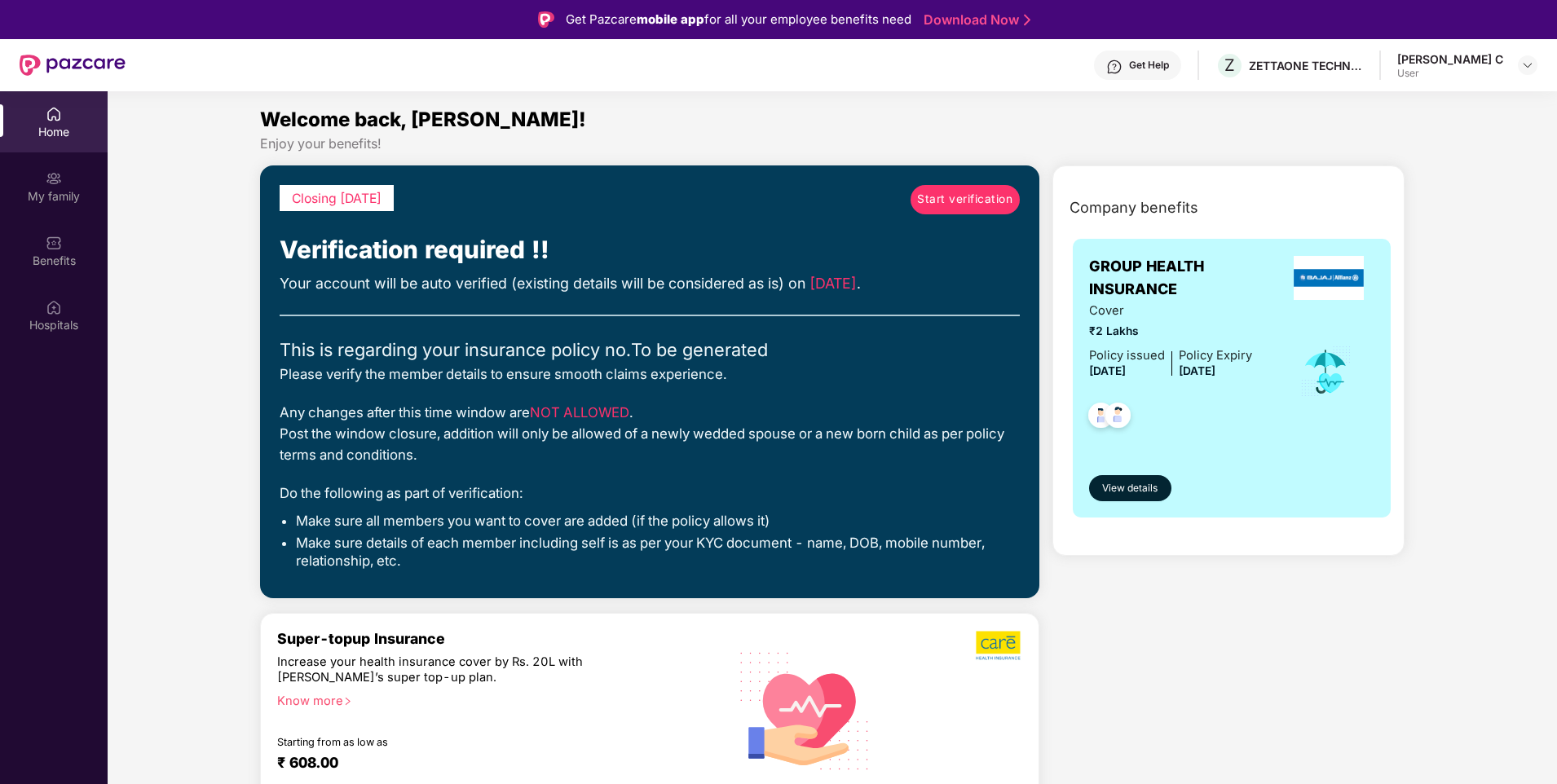
click at [995, 191] on span "Start verification" at bounding box center [964, 199] width 95 height 18
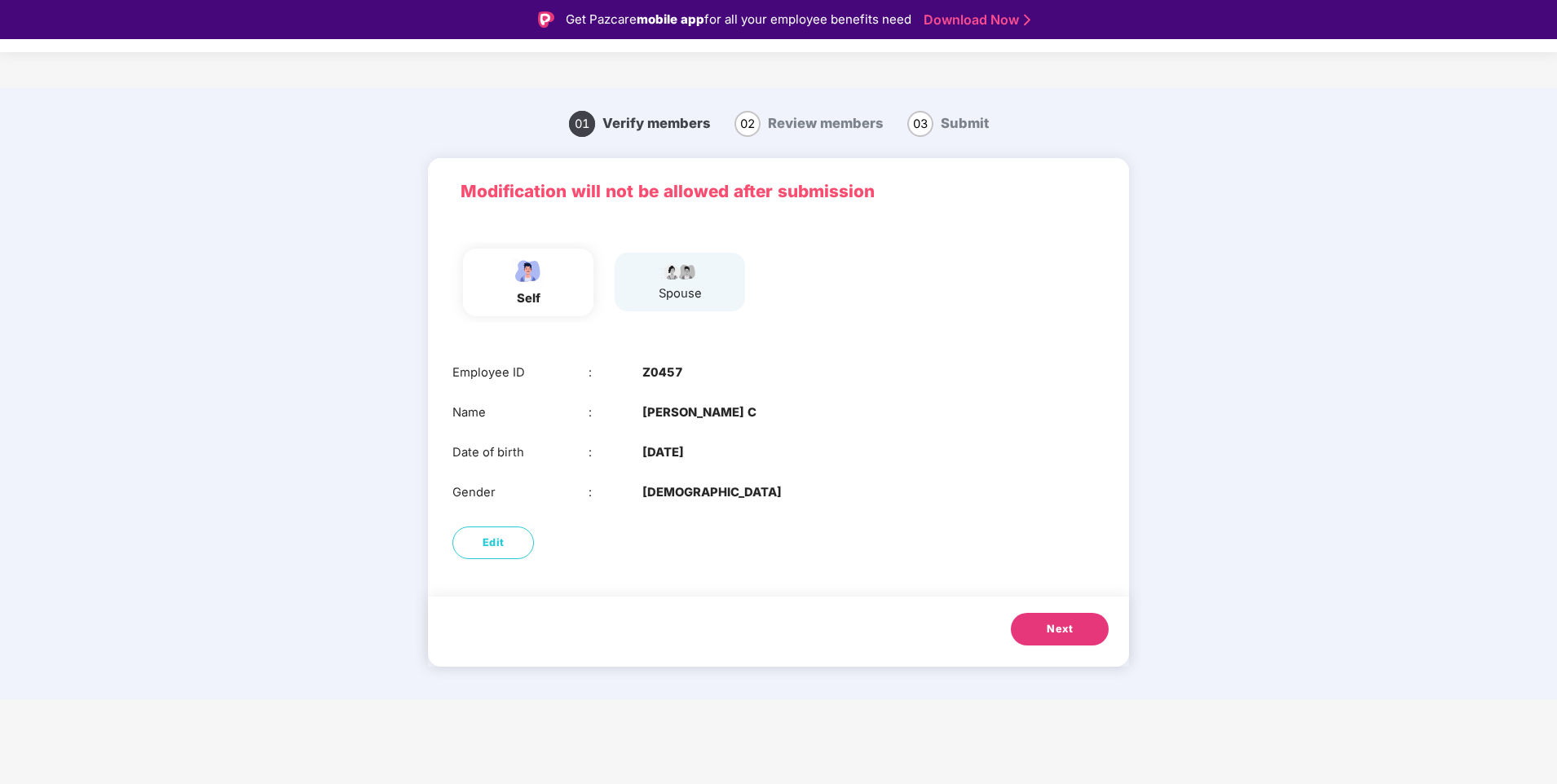
click at [1063, 622] on span "Next" at bounding box center [1060, 628] width 26 height 17
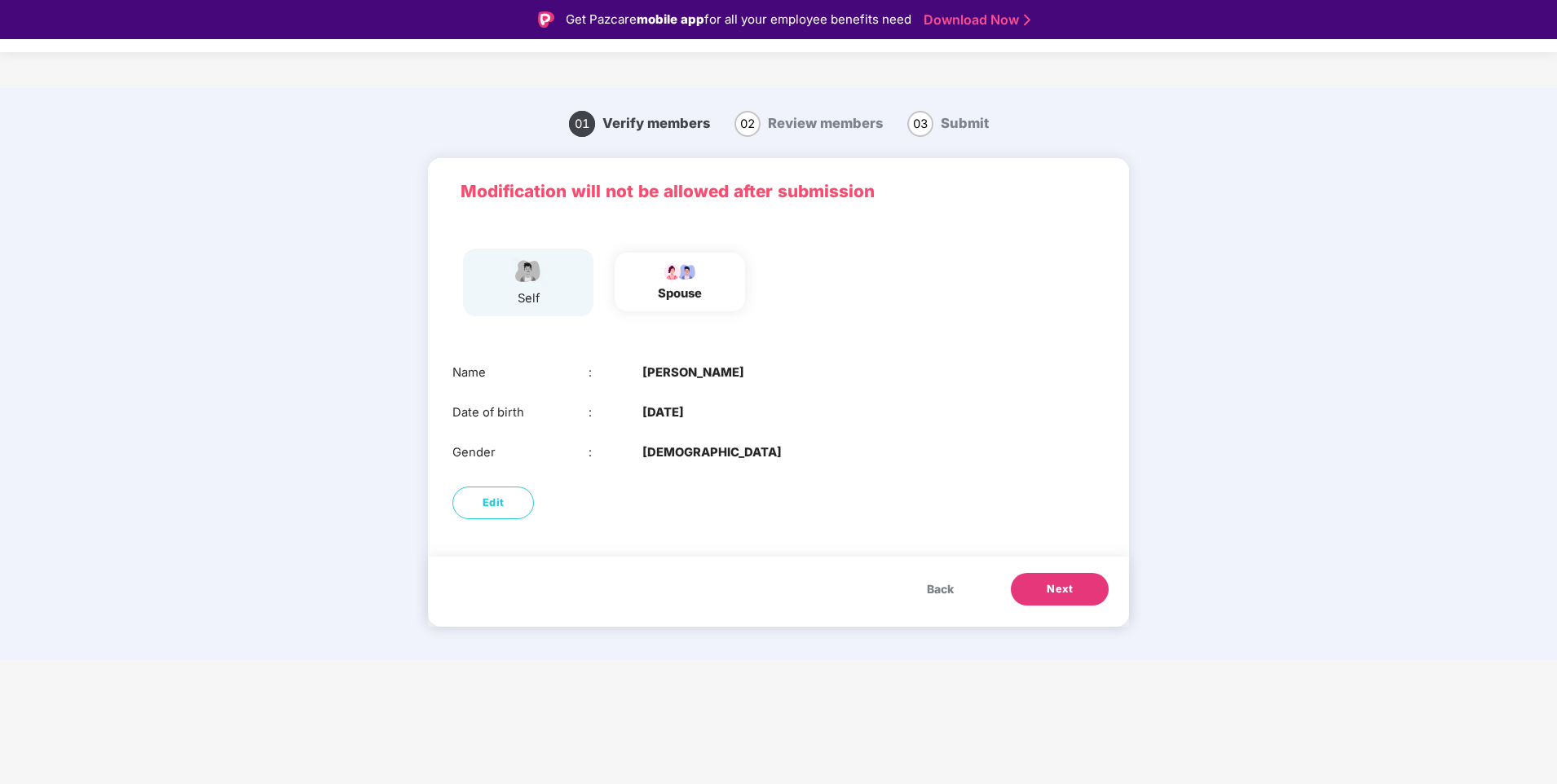
scroll to position [39, 0]
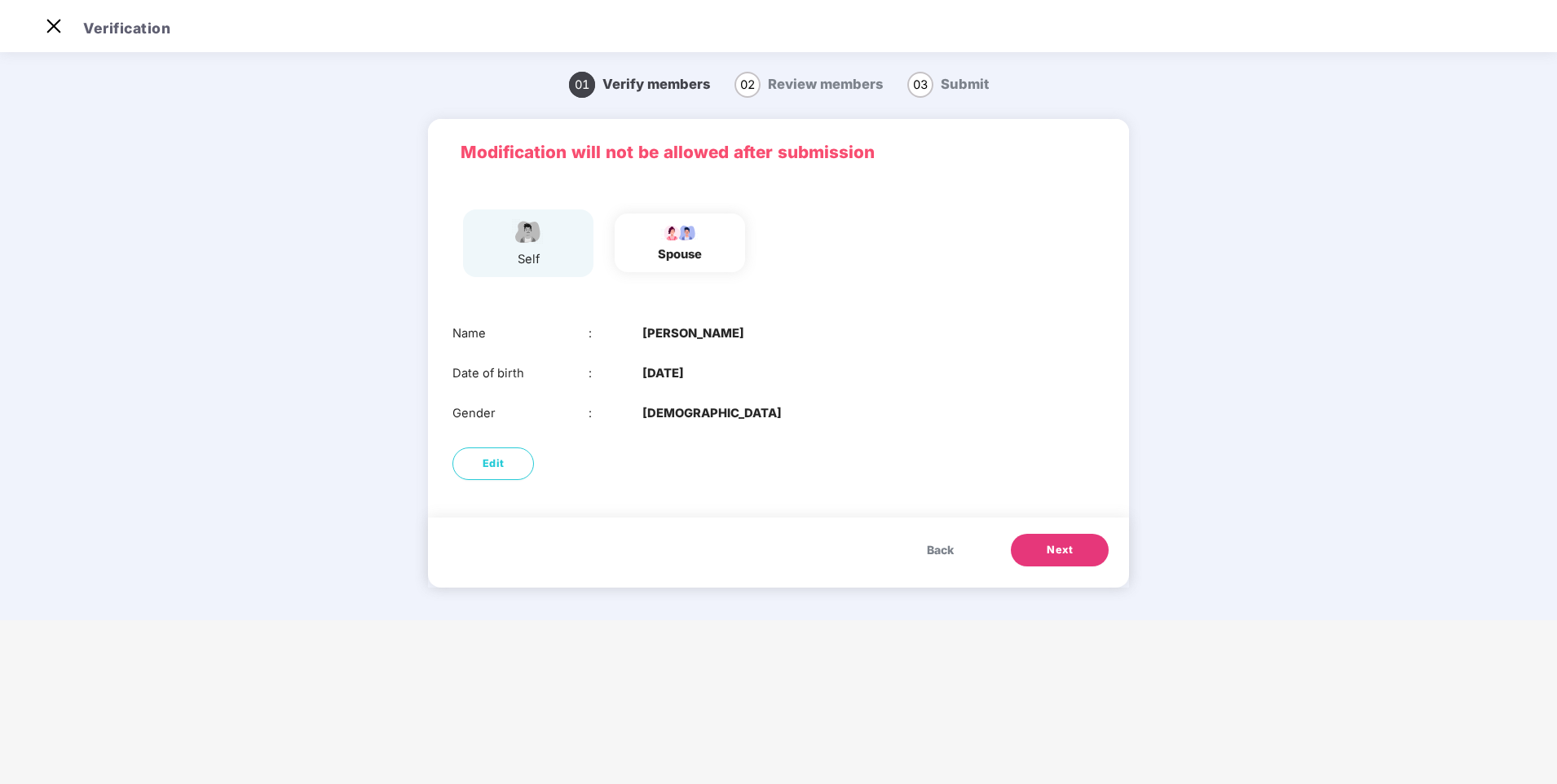
click at [1054, 548] on span "Next" at bounding box center [1060, 550] width 26 height 17
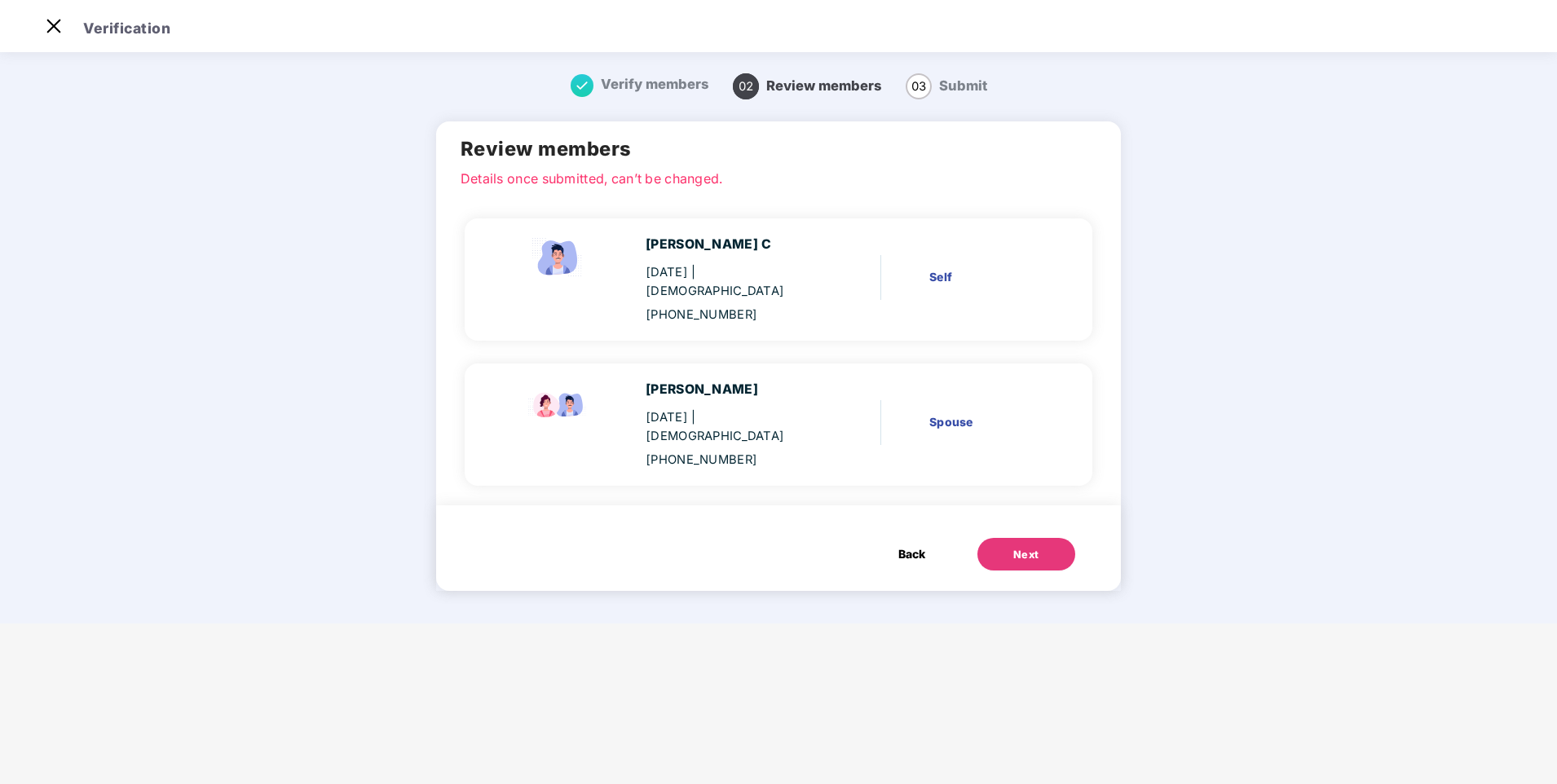
click at [1013, 547] on div "Next" at bounding box center [1026, 555] width 26 height 17
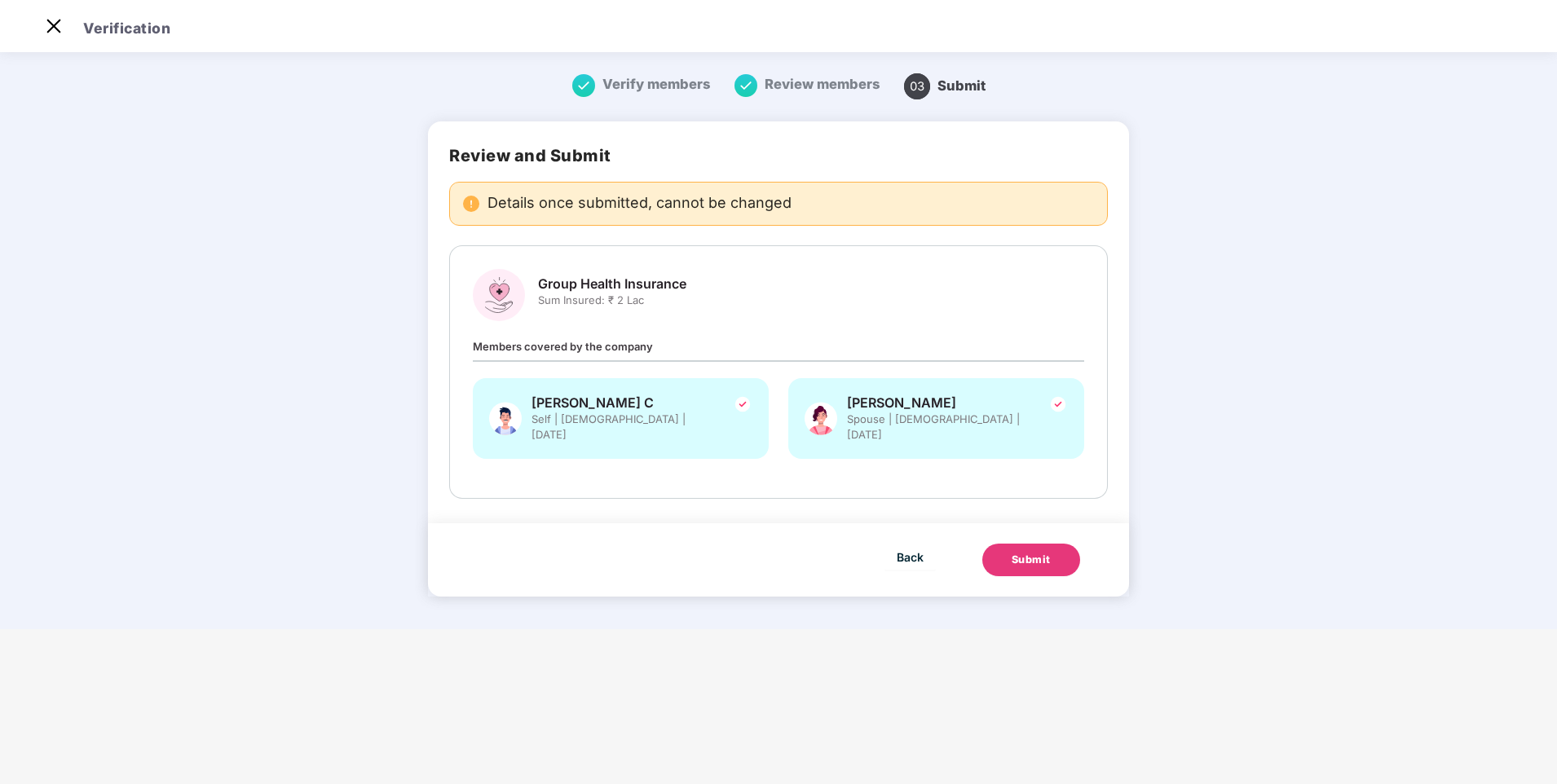
scroll to position [0, 0]
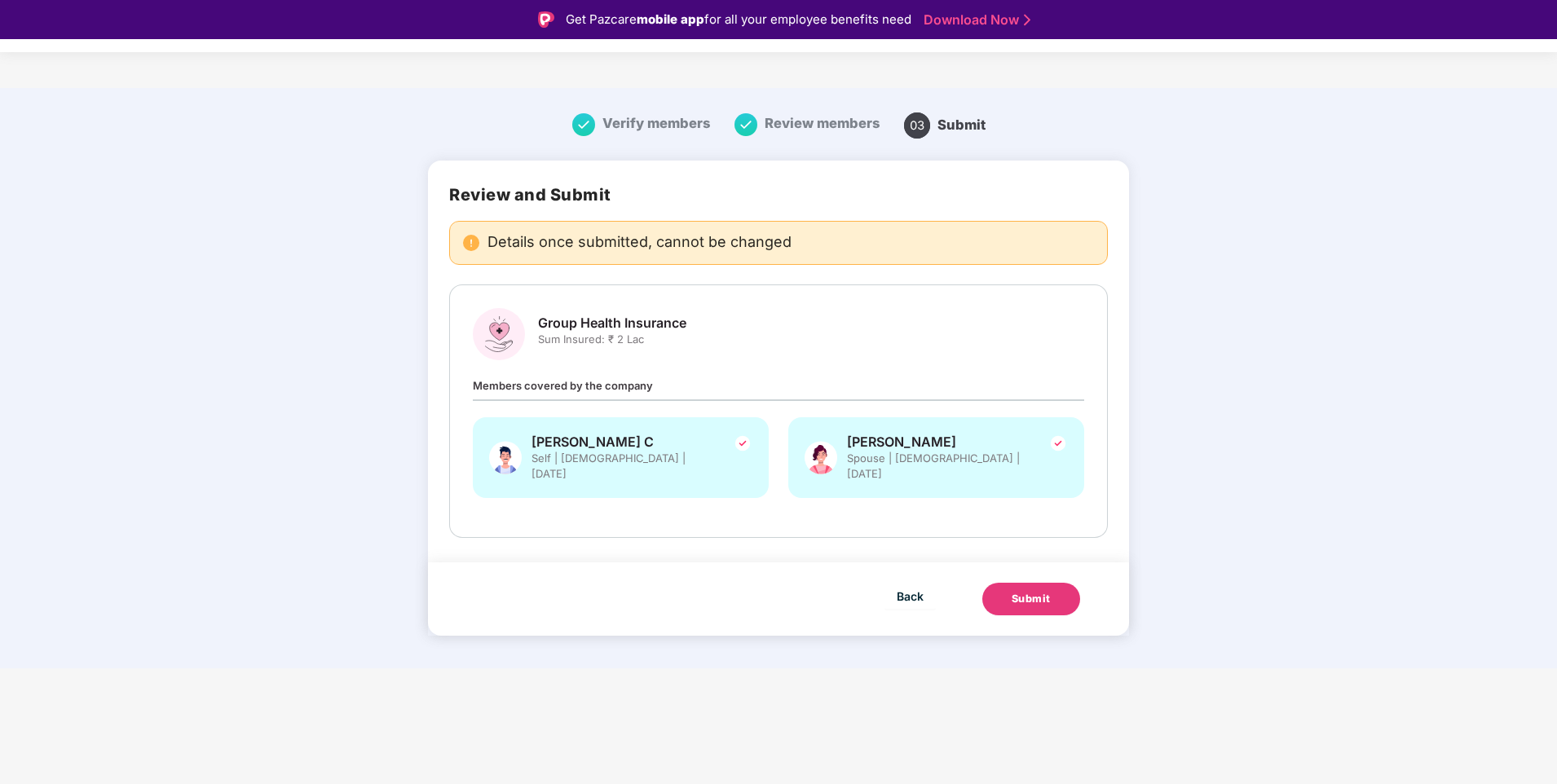
click at [689, 388] on div "Members covered by the company [PERSON_NAME] C Self | [DEMOGRAPHIC_DATA] | [DAT…" at bounding box center [778, 446] width 611 height 138
click at [546, 386] on span "Members covered by the company" at bounding box center [563, 385] width 180 height 13
drag, startPoint x: 546, startPoint y: 386, endPoint x: 668, endPoint y: 383, distance: 122.0
click at [667, 383] on div "Members covered by the company [PERSON_NAME] C Self | [DEMOGRAPHIC_DATA] | [DAT…" at bounding box center [778, 446] width 611 height 138
click at [1055, 583] on button "Submit" at bounding box center [1031, 599] width 98 height 32
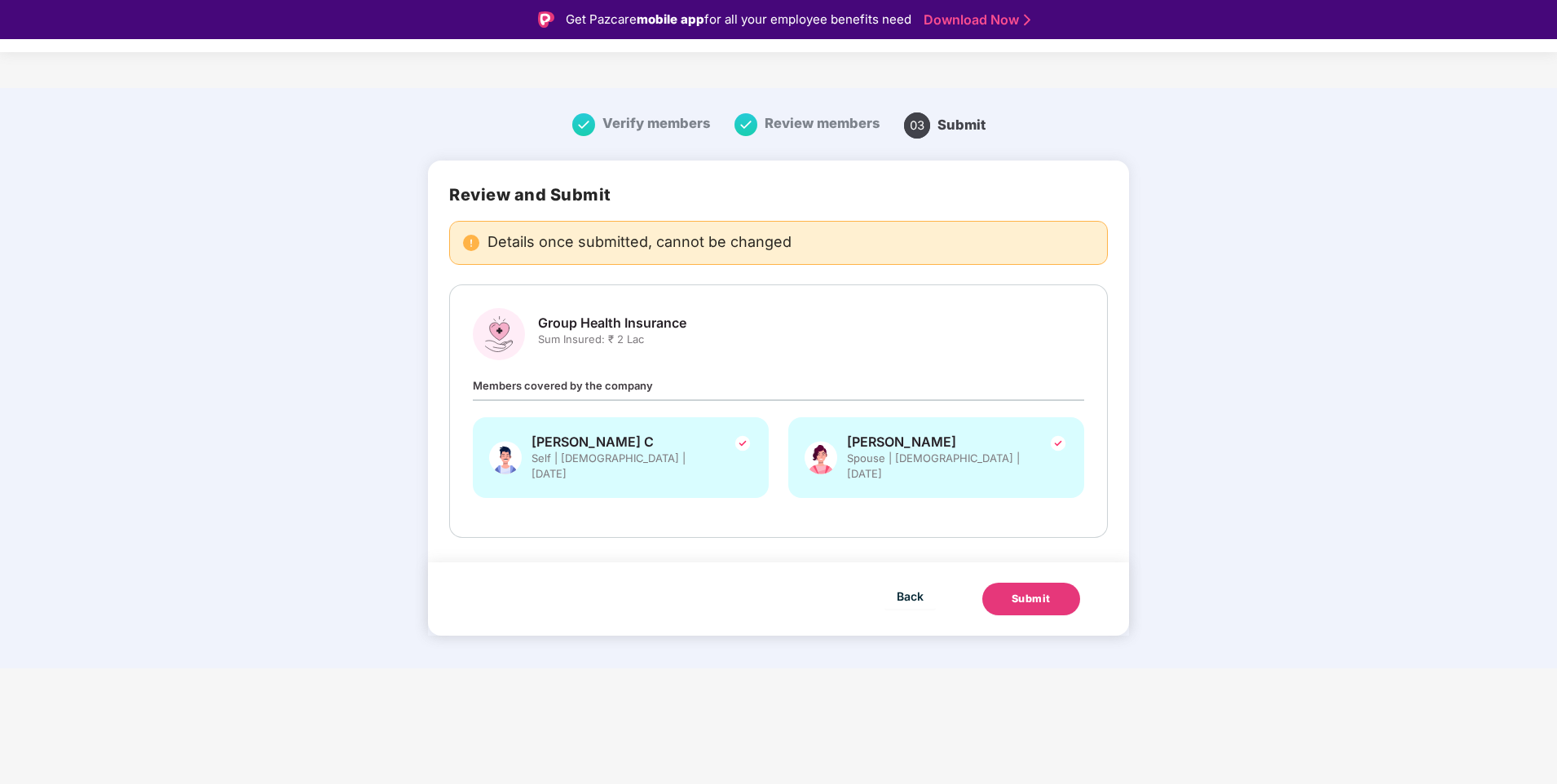
click at [1051, 591] on div "Submit" at bounding box center [1031, 599] width 39 height 17
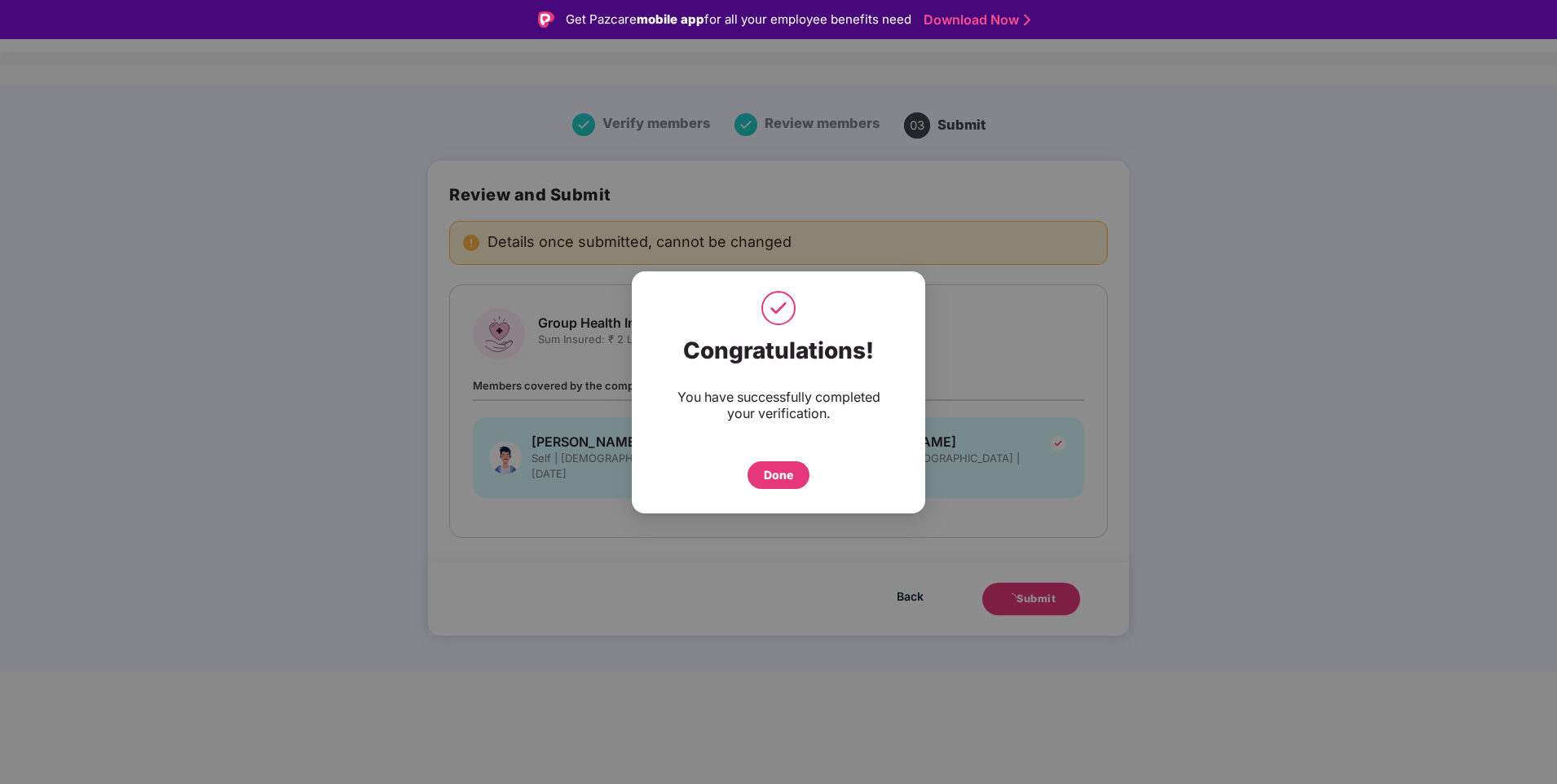
click at [780, 475] on div "Done" at bounding box center [779, 475] width 30 height 18
